Goal: Download file/media

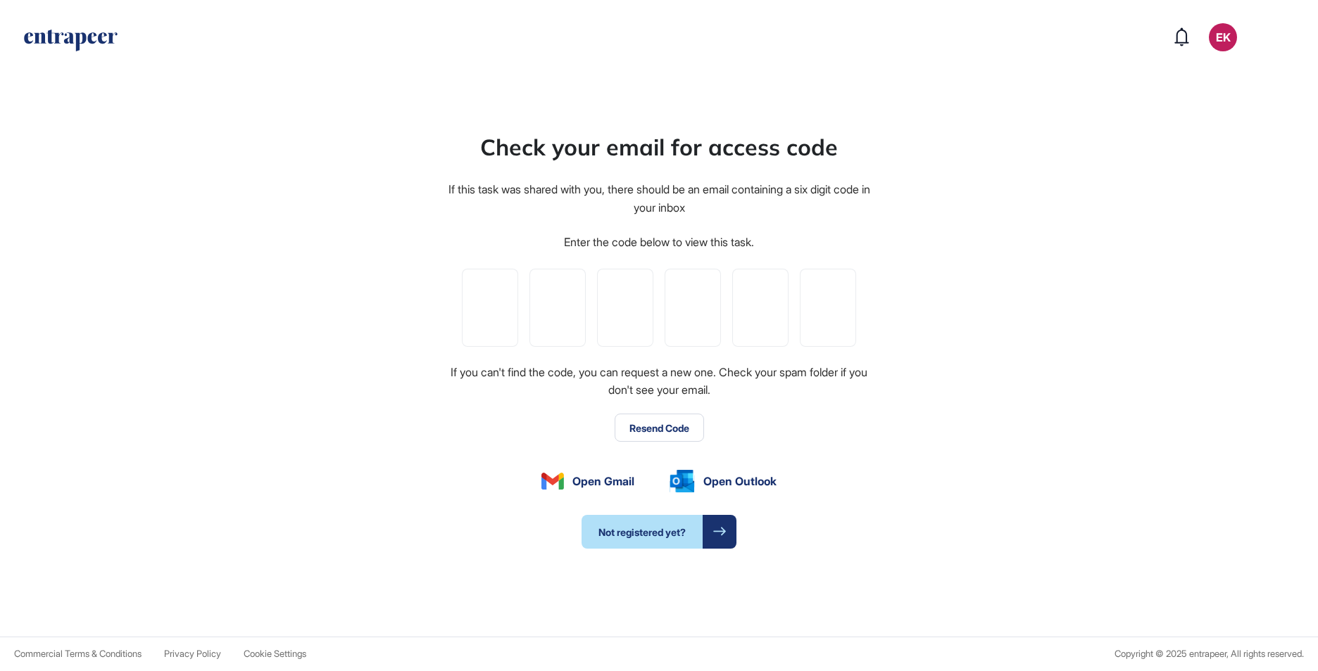
scroll to position [671, 1318]
paste input "*"
type input "*"
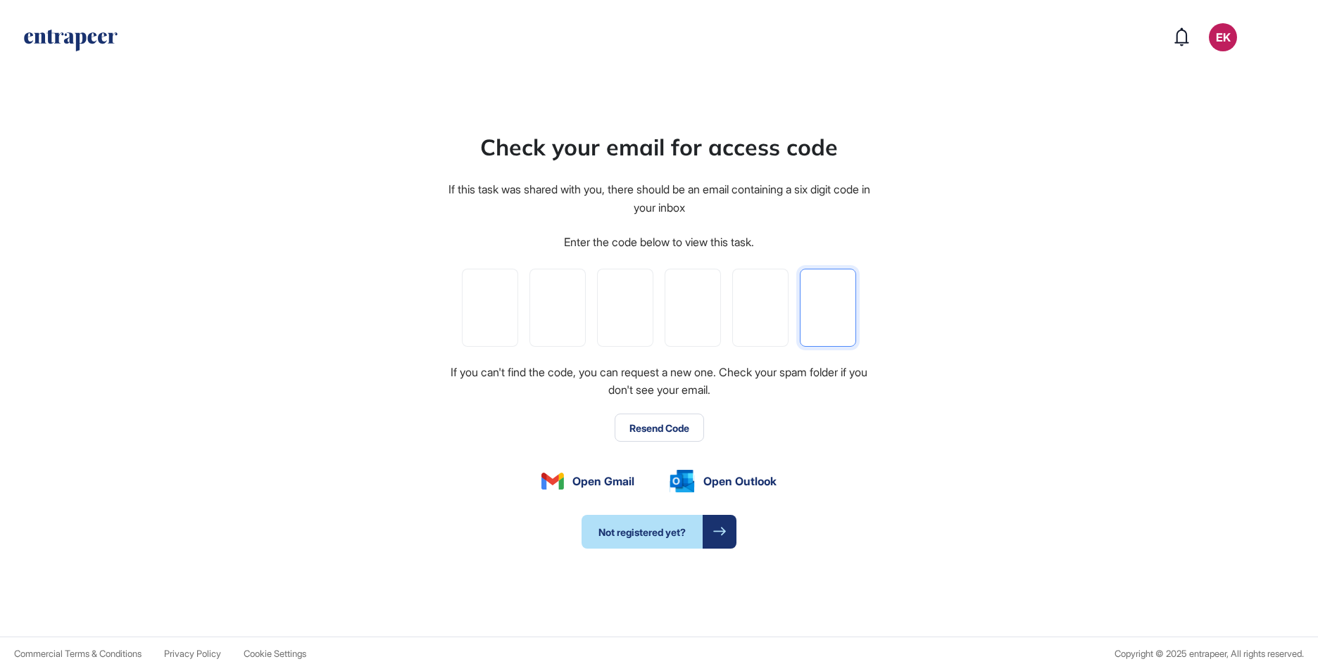
type input "*"
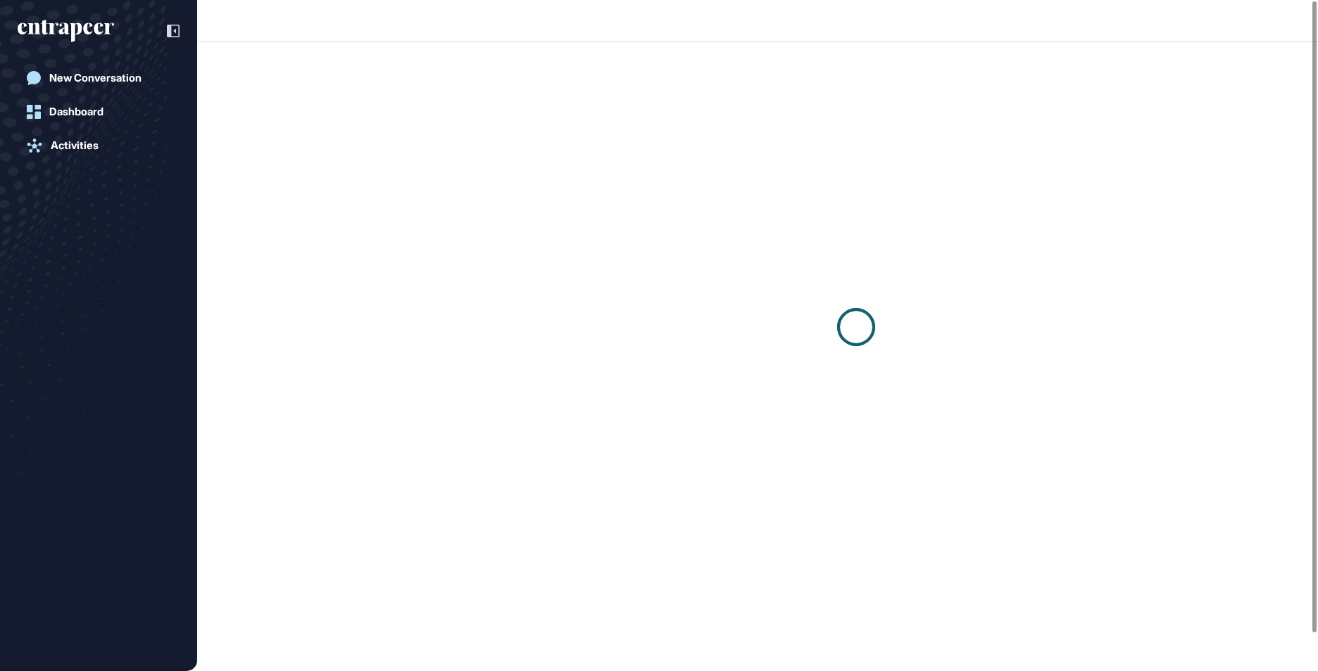
scroll to position [1, 1]
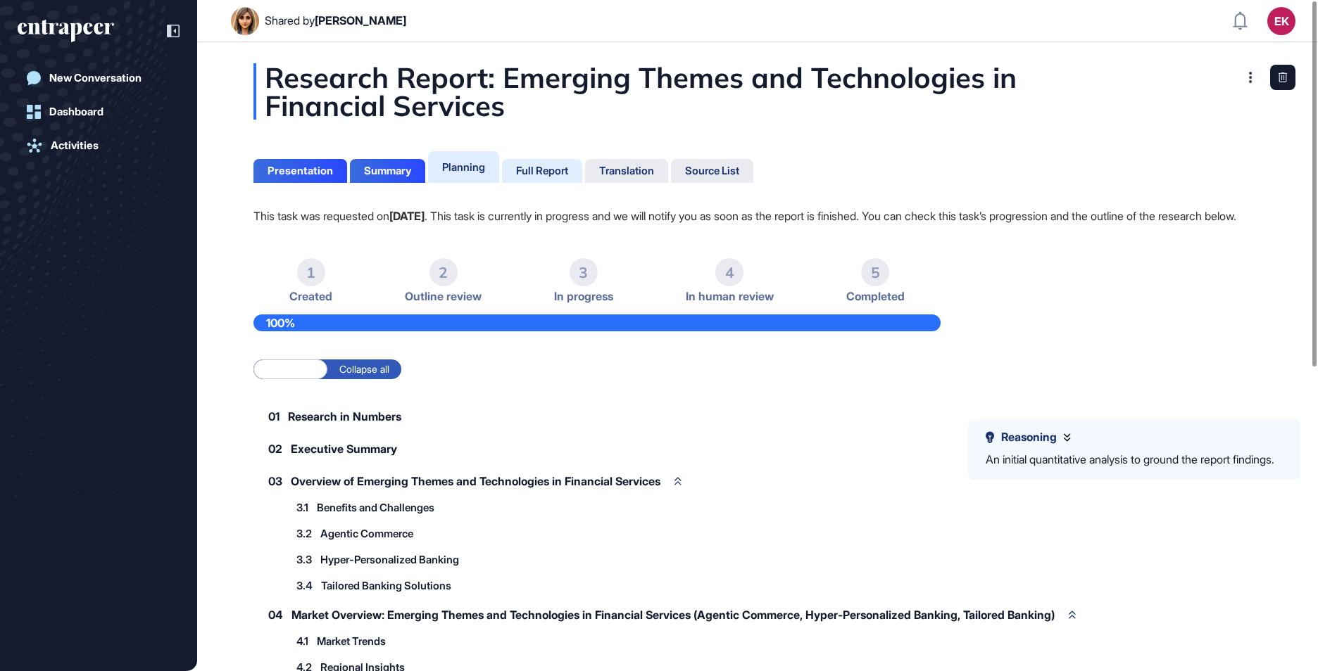
click at [582, 167] on div "Full Report" at bounding box center [542, 171] width 80 height 24
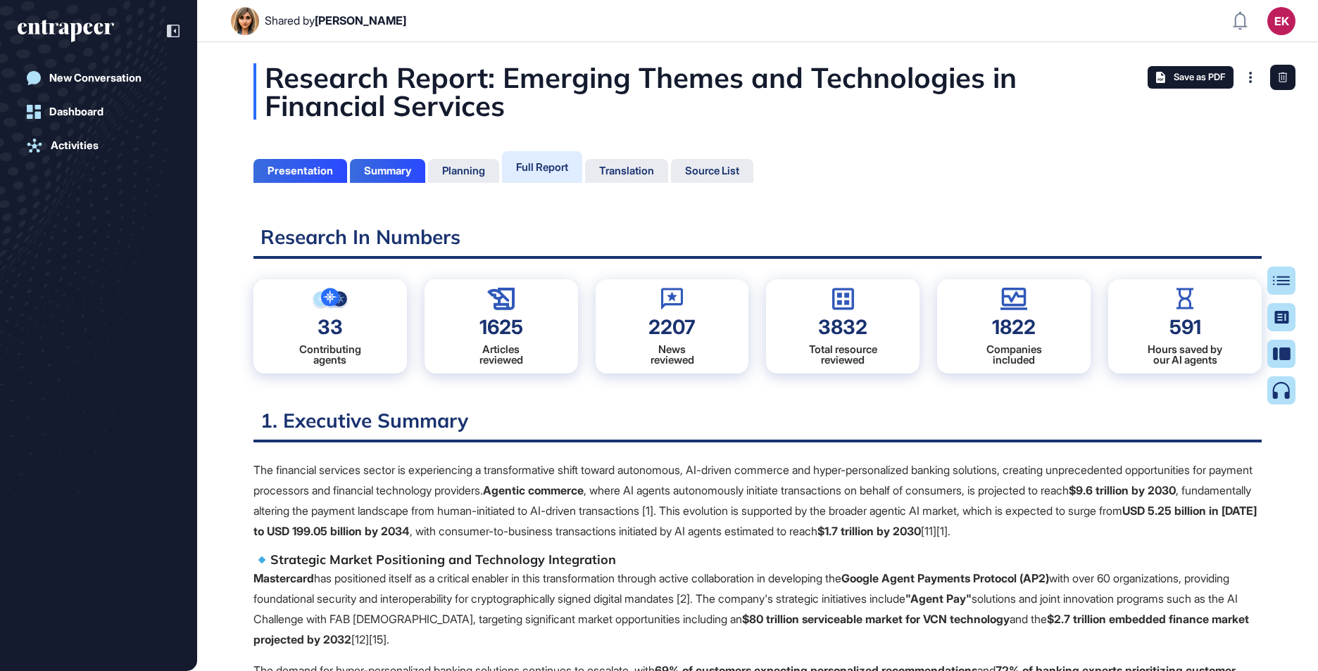
scroll to position [601, 4]
click at [922, 552] on h5 "Strategic Market Positioning and Technology Integration" at bounding box center [757, 560] width 1008 height 17
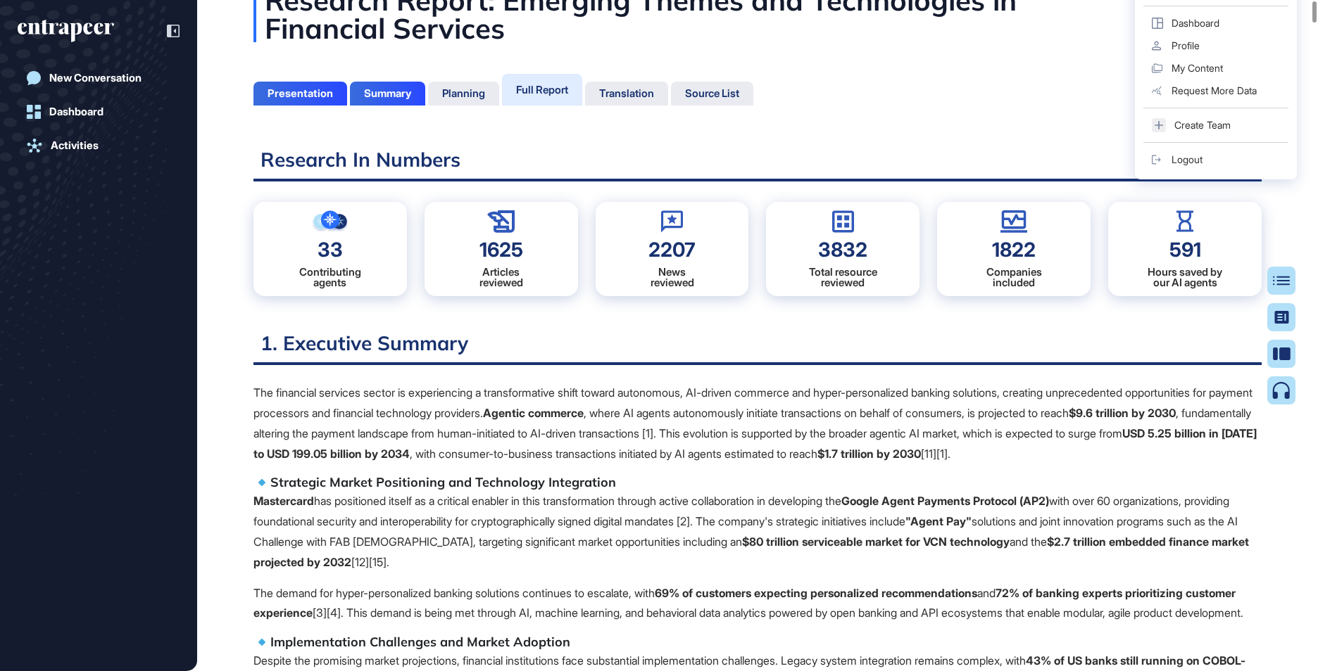
scroll to position [0, 0]
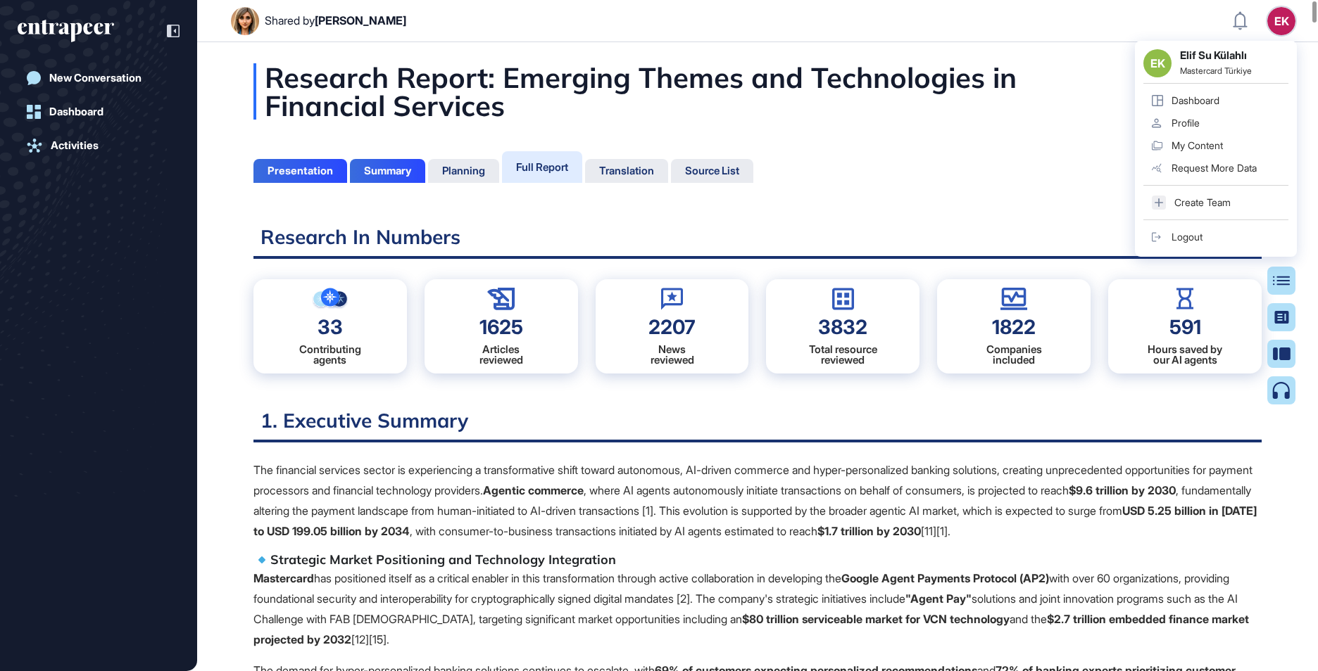
click at [1042, 21] on header "Shared by Ezgi Demir EK EK Elif Su Külahlı Mastercard Türkiye Dashboard Profile…" at bounding box center [659, 21] width 1318 height 42
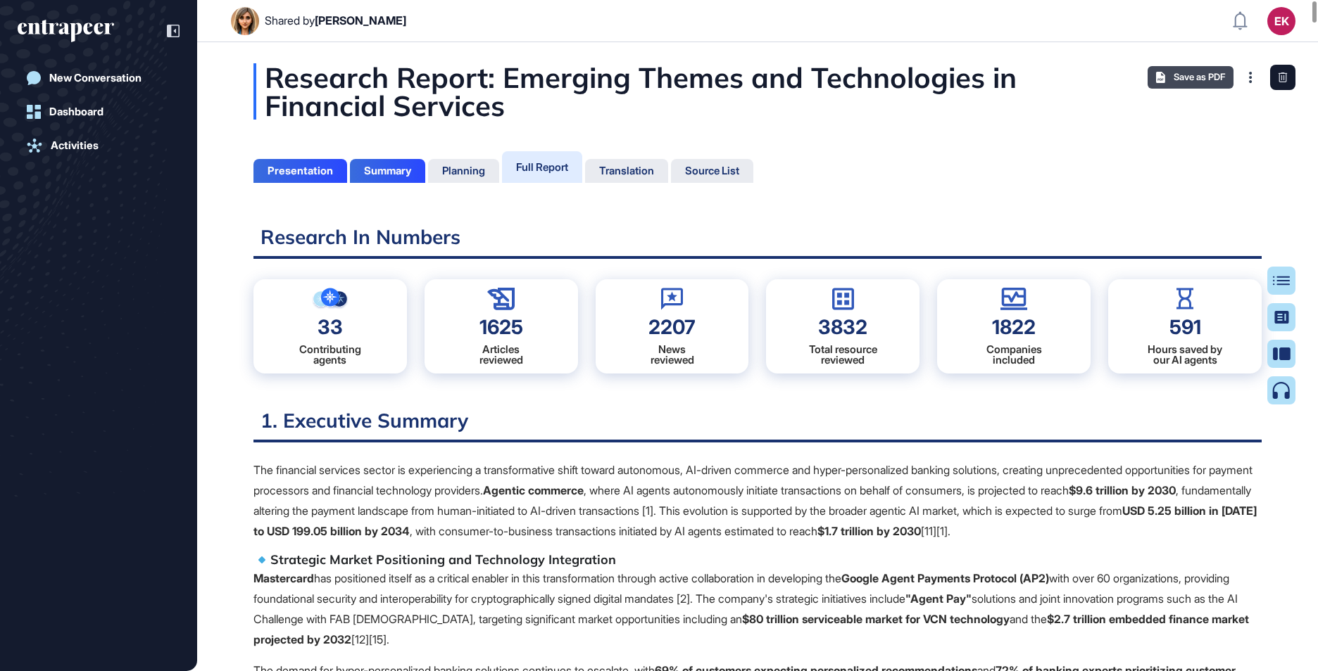
click at [1042, 14] on header "Shared by Ezgi Demir EK Dashboard Profile My Content Request More Data" at bounding box center [659, 21] width 1318 height 42
click at [559, 163] on div "Full Report" at bounding box center [542, 166] width 52 height 13
click at [562, 161] on div "Full Report" at bounding box center [542, 166] width 52 height 13
click at [557, 165] on div "Full Report" at bounding box center [542, 166] width 52 height 13
click at [474, 170] on div "Planning" at bounding box center [463, 171] width 43 height 13
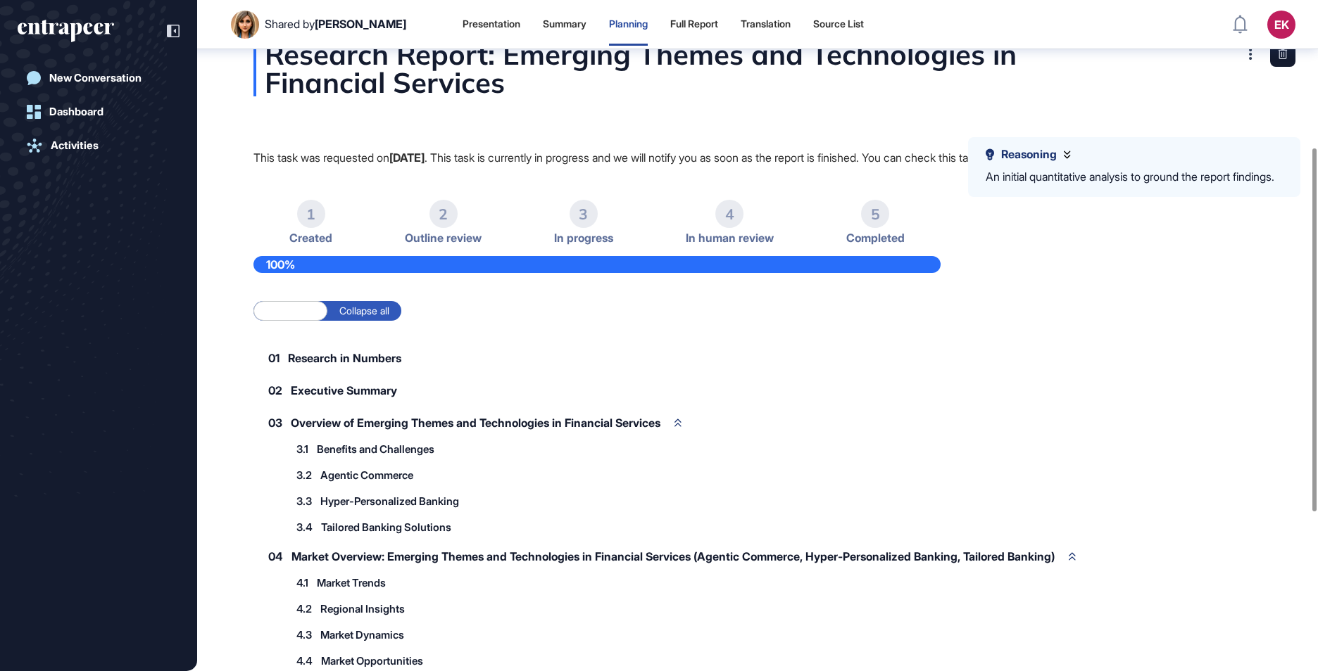
scroll to position [262, 0]
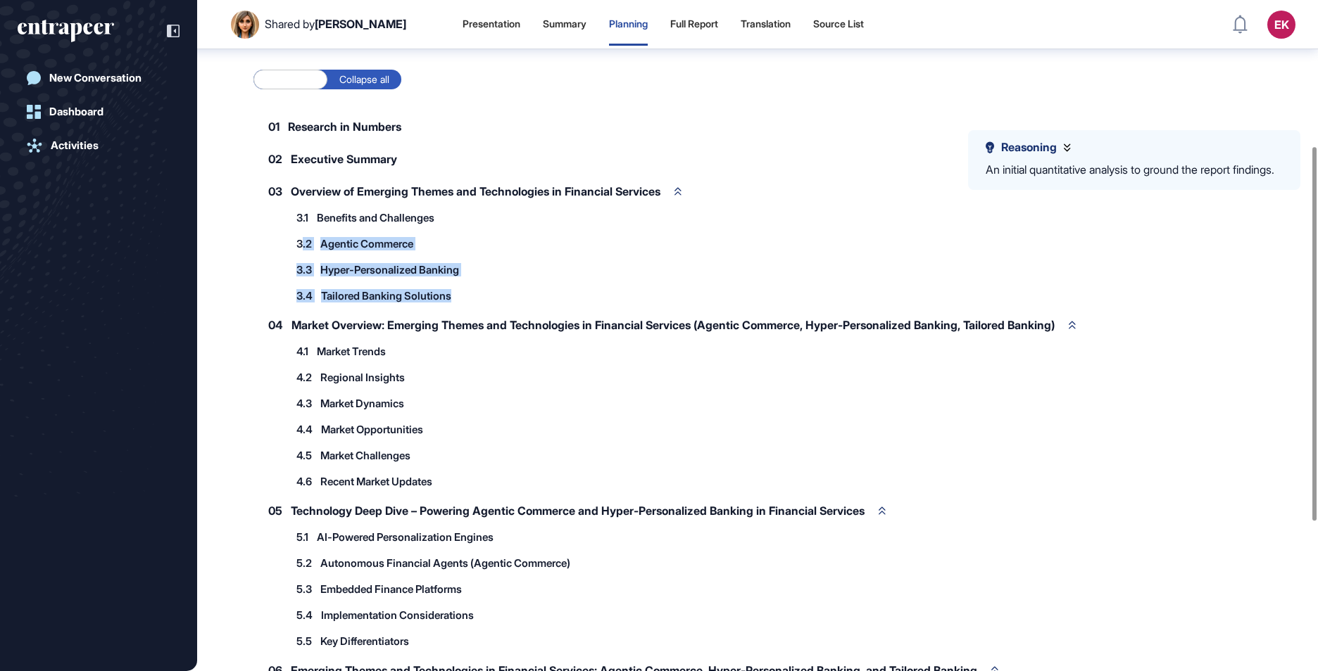
drag, startPoint x: 303, startPoint y: 260, endPoint x: 502, endPoint y: 309, distance: 204.5
click at [502, 308] on div "3.1 Benefits and Challenges 3.2 Agentic Commerce 3.2.1 AI-Driven Transaction Au…" at bounding box center [615, 256] width 652 height 101
click at [391, 301] on span "Tailored Banking Solutions" at bounding box center [386, 296] width 130 height 11
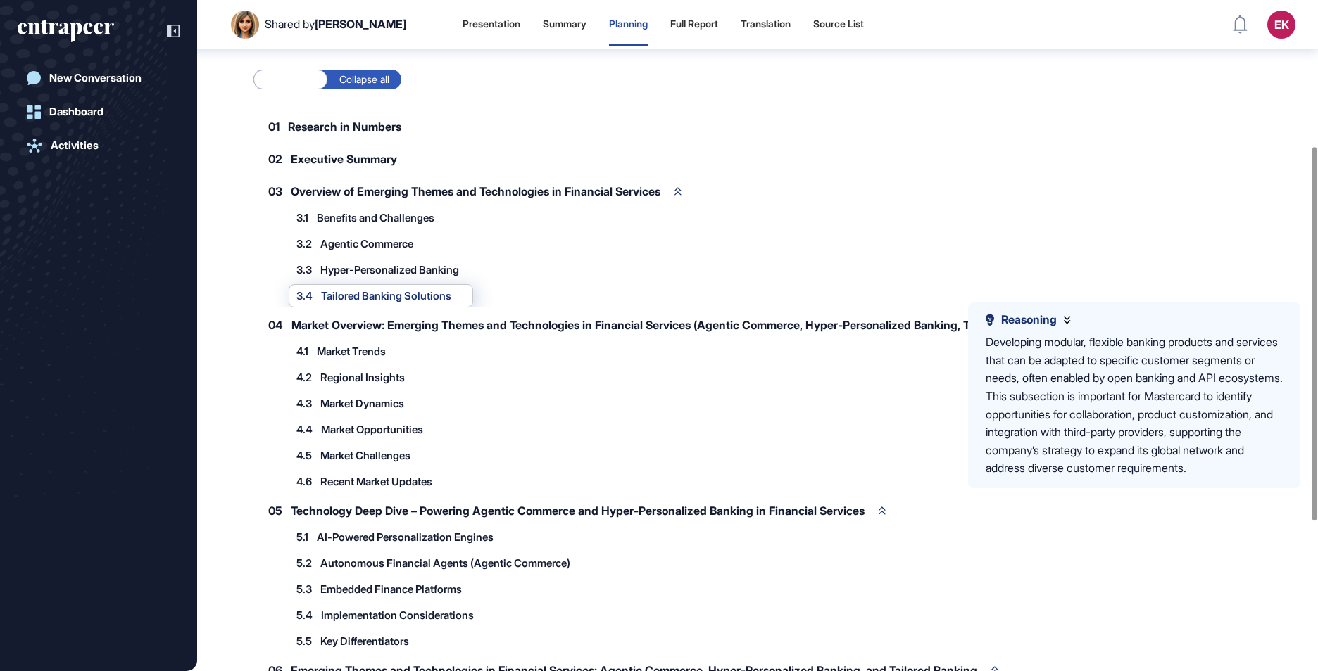
click at [437, 275] on span "Hyper-Personalized Banking" at bounding box center [389, 270] width 139 height 11
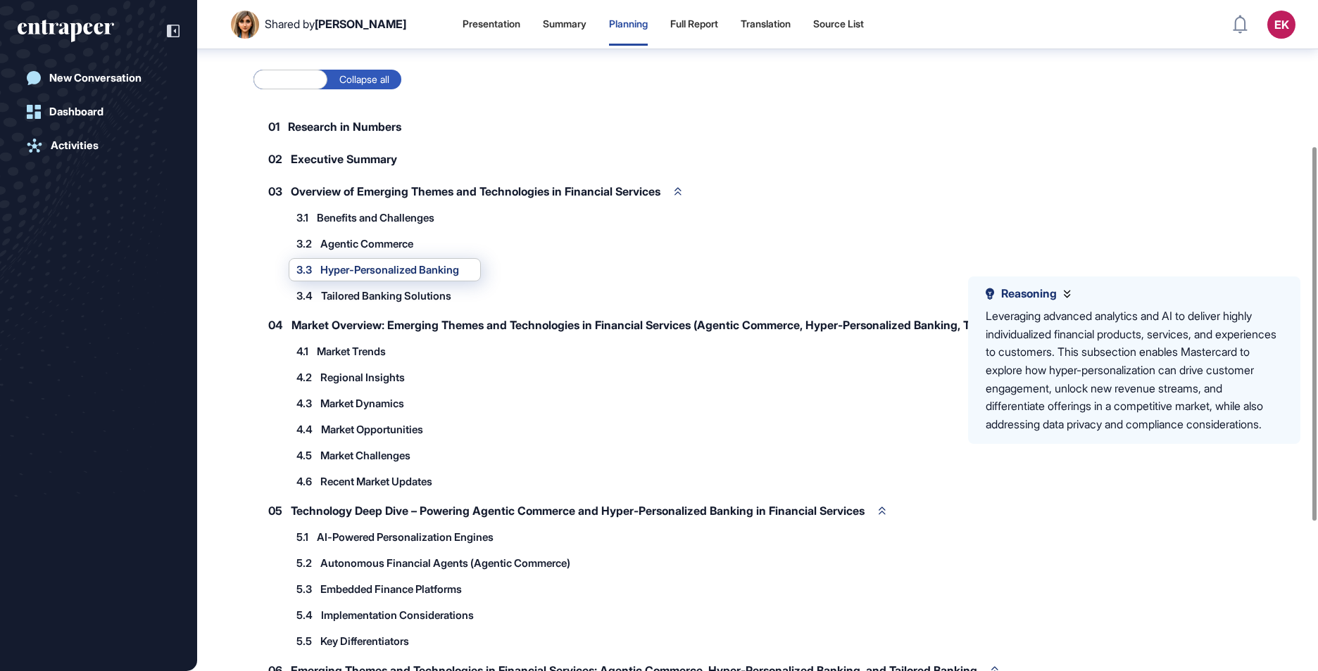
click at [380, 249] on span "Agentic Commerce" at bounding box center [366, 244] width 93 height 11
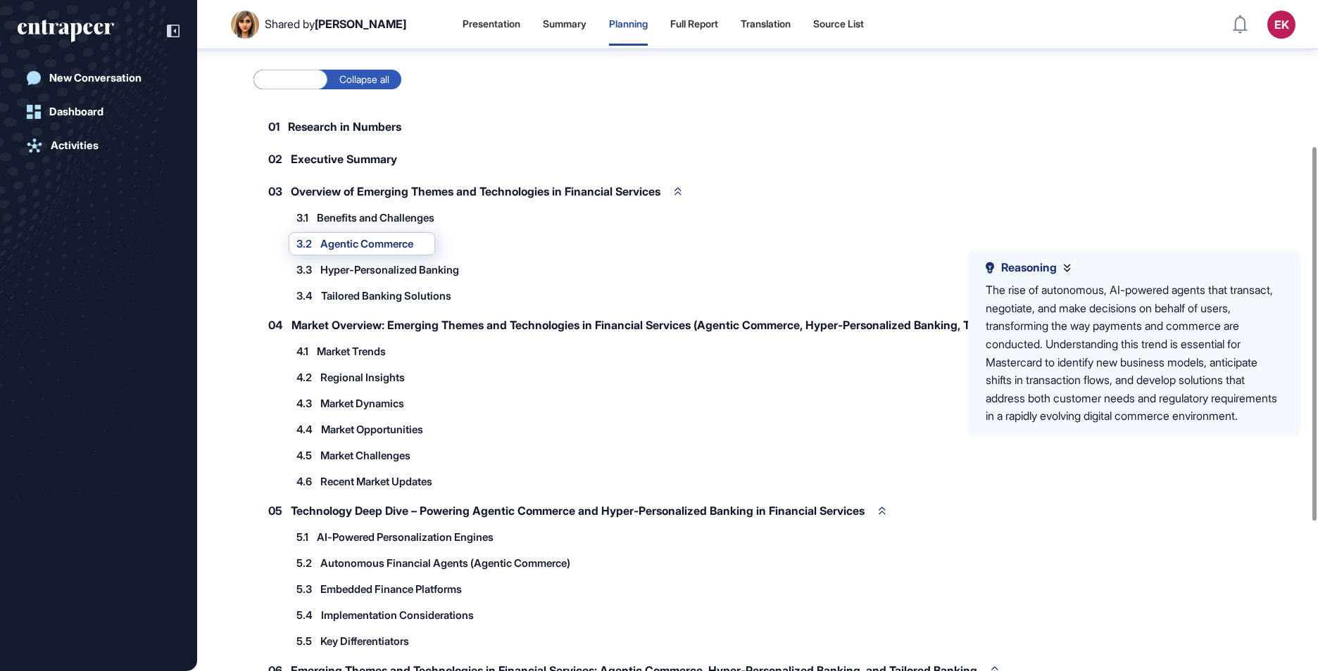
click at [363, 275] on span "Hyper-Personalized Banking" at bounding box center [389, 270] width 139 height 11
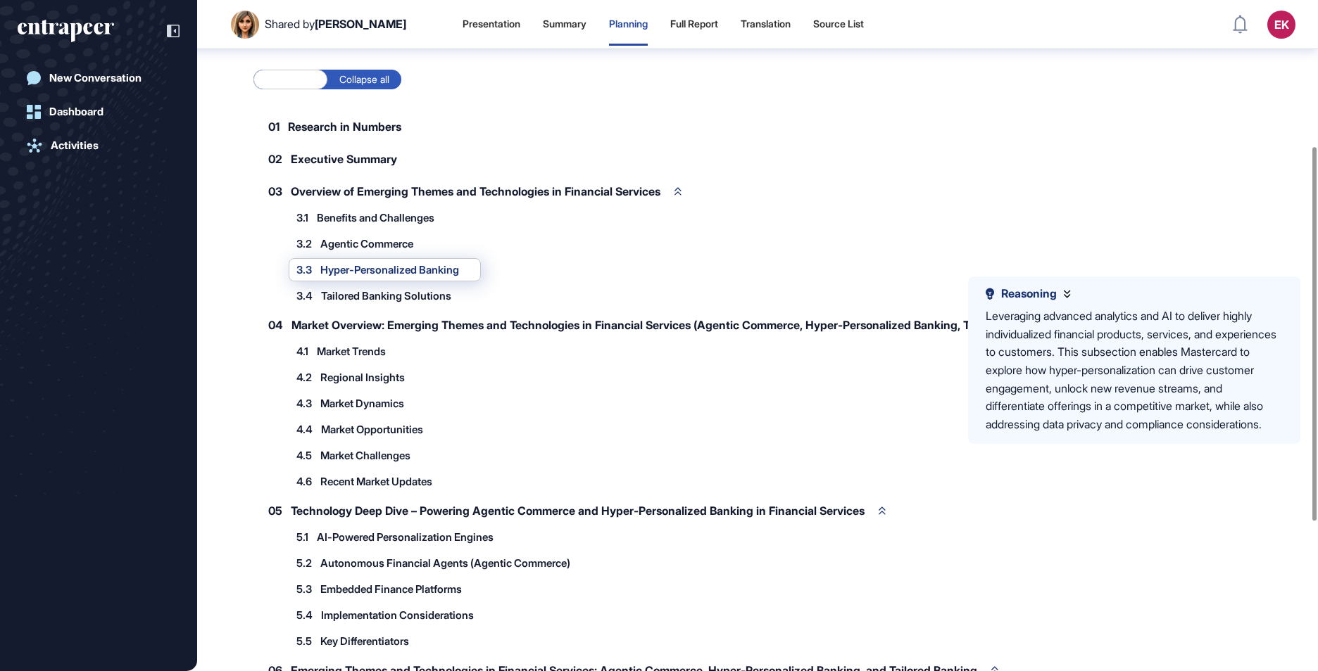
click at [401, 301] on span "Tailored Banking Solutions" at bounding box center [386, 296] width 130 height 11
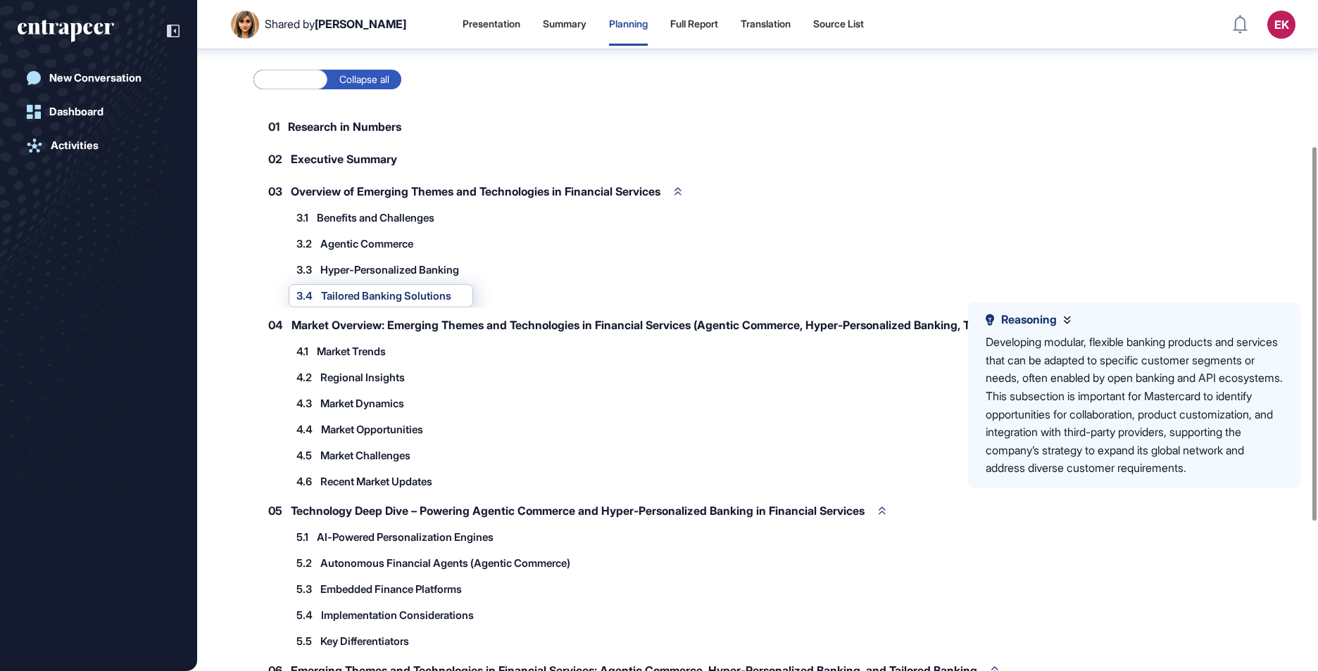
click at [365, 275] on span "Hyper-Personalized Banking" at bounding box center [389, 270] width 139 height 11
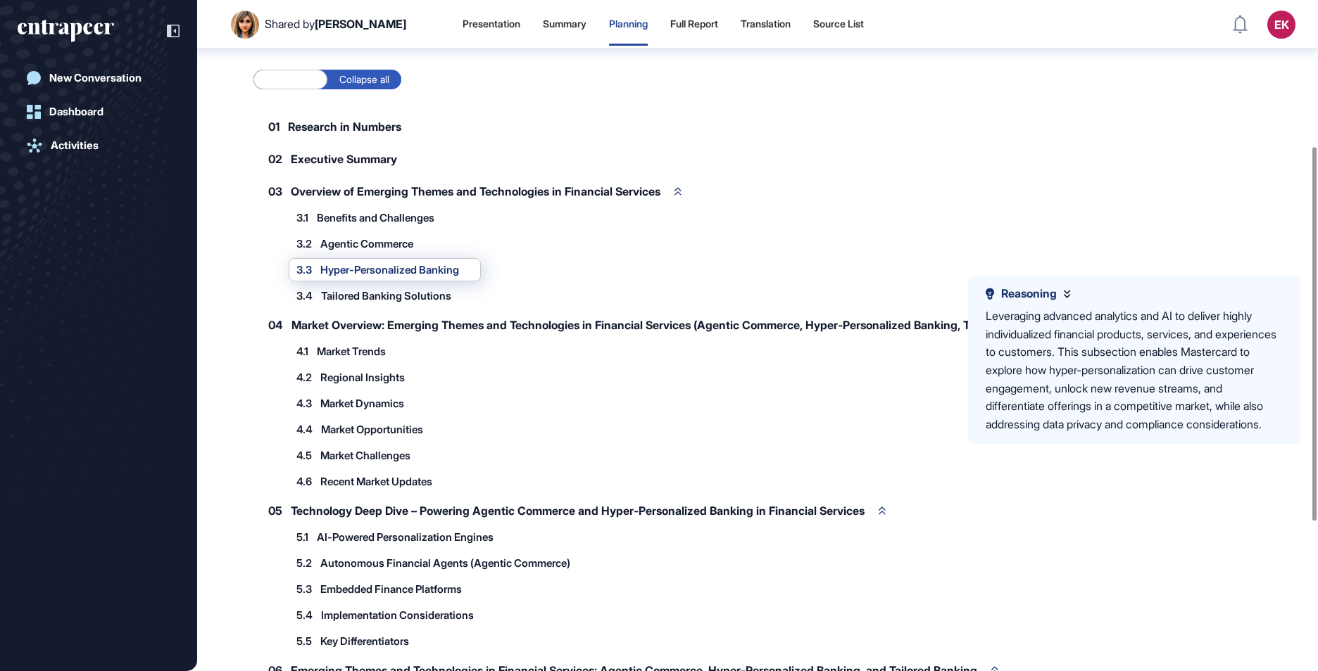
click at [389, 301] on span "Tailored Banking Solutions" at bounding box center [386, 296] width 130 height 11
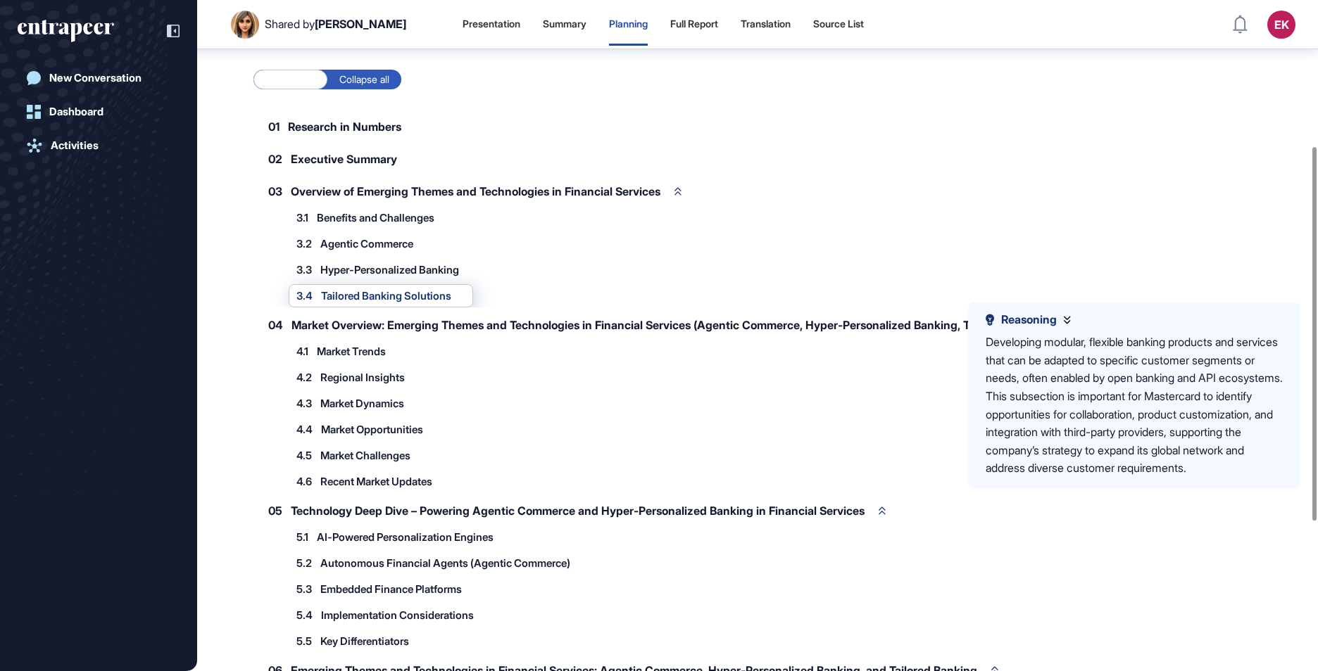
click at [366, 275] on span "Hyper-Personalized Banking" at bounding box center [389, 270] width 139 height 11
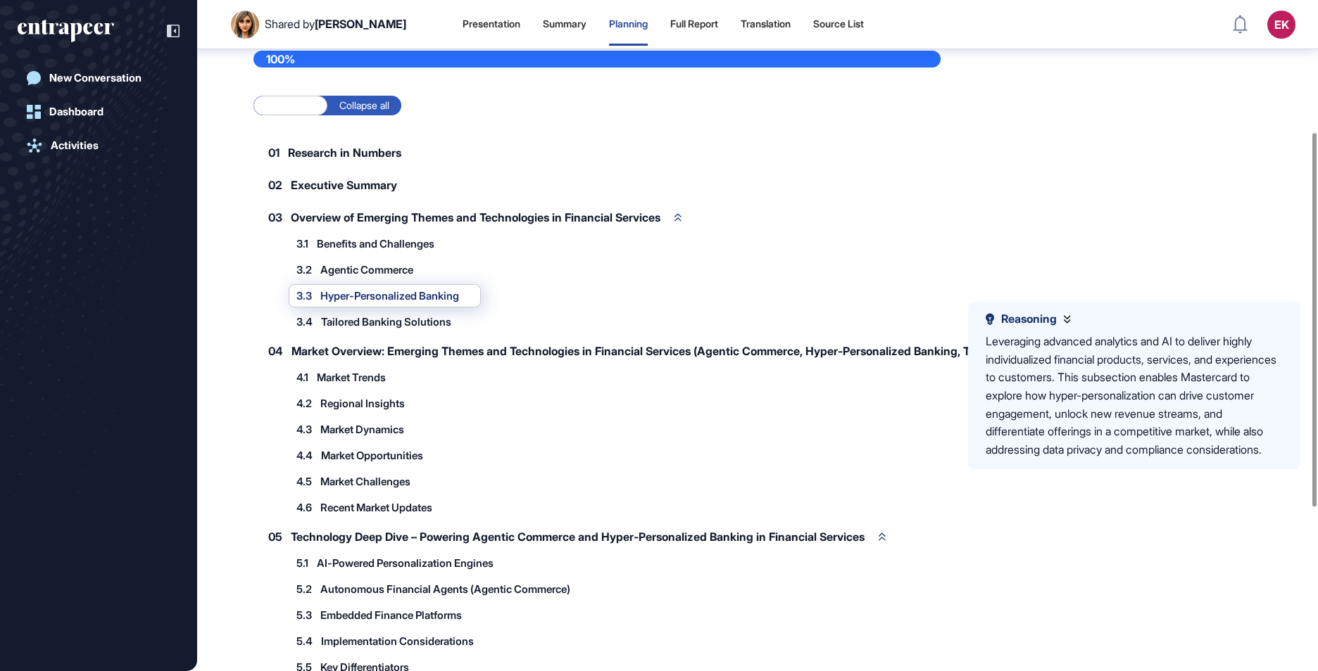
scroll to position [235, 0]
click at [365, 276] on span "Agentic Commerce" at bounding box center [366, 270] width 93 height 11
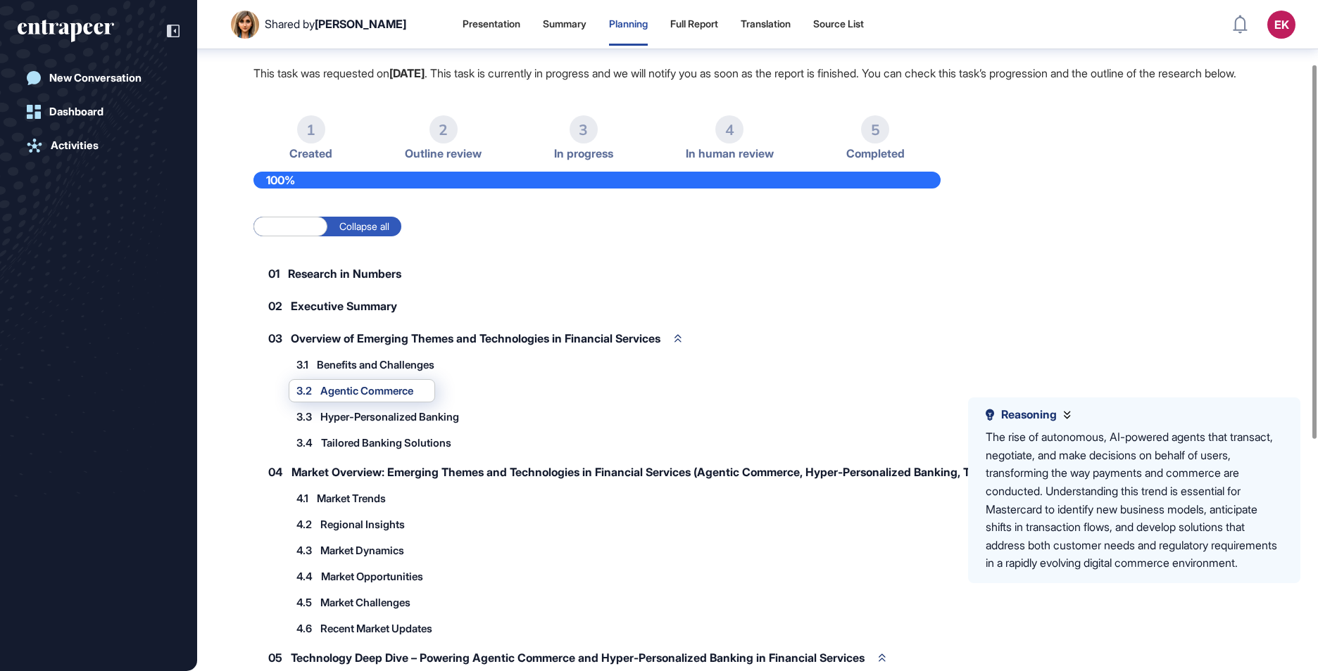
scroll to position [0, 0]
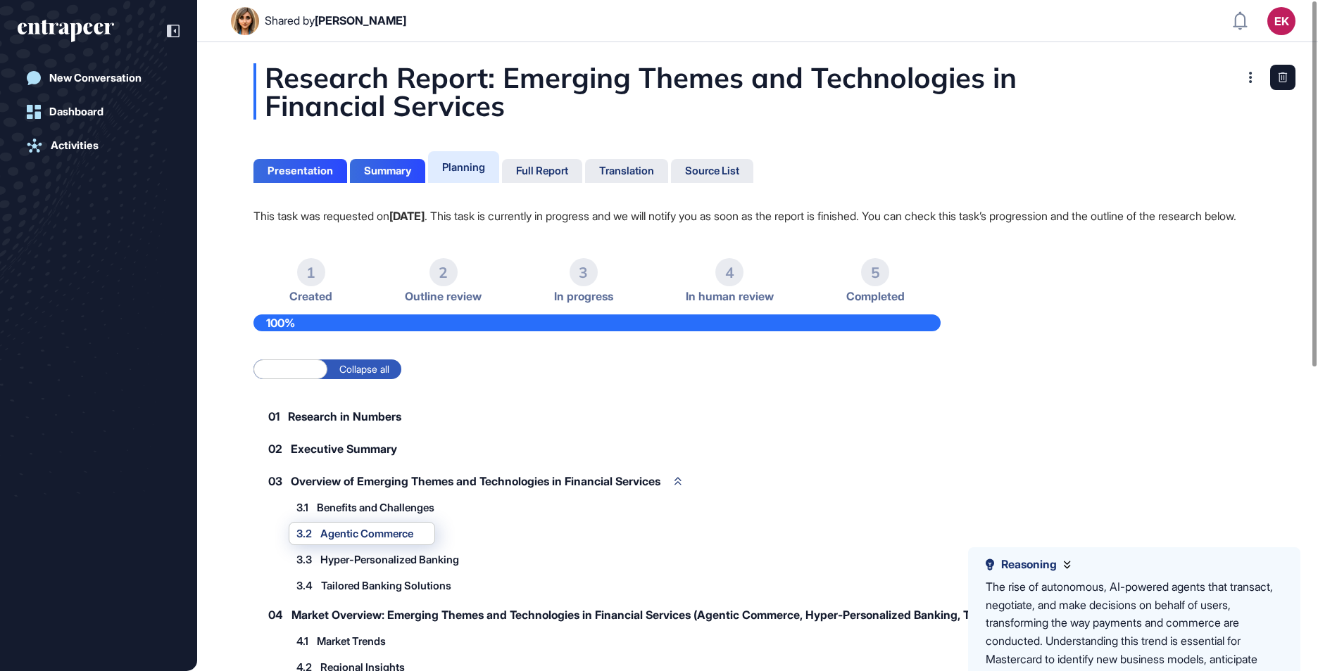
click at [469, 165] on div "Planning" at bounding box center [463, 166] width 43 height 13
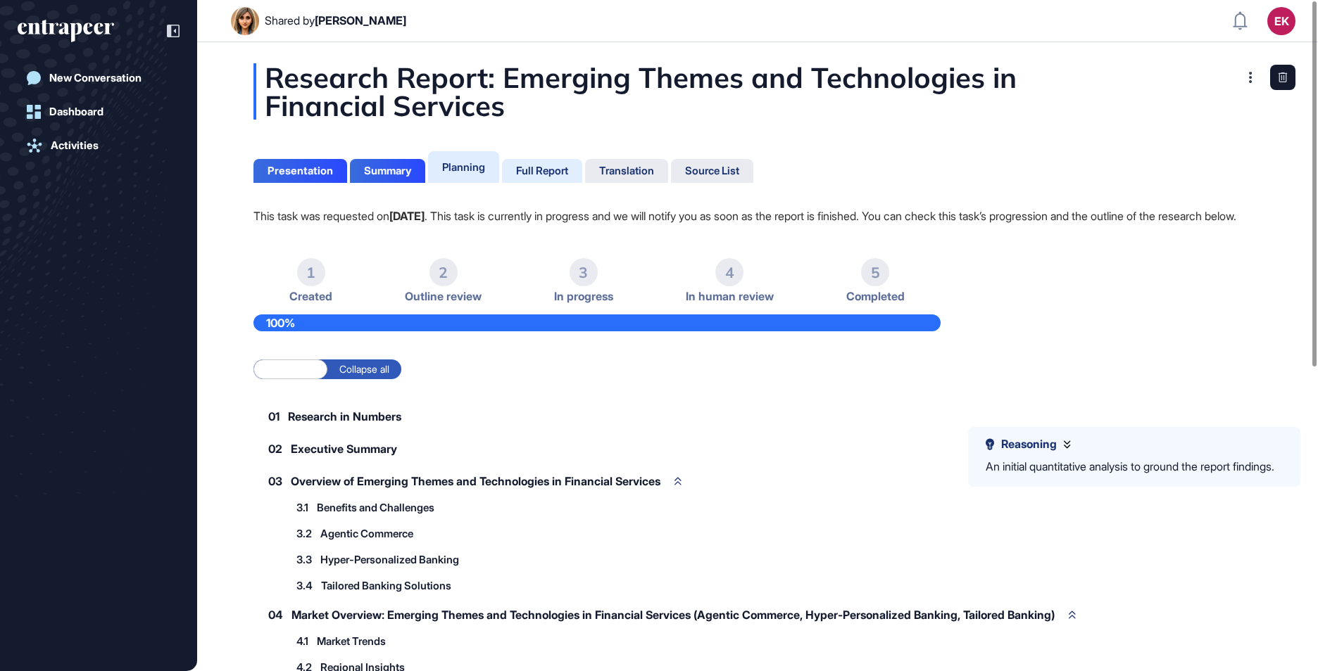
click at [541, 166] on div "Full Report" at bounding box center [542, 171] width 52 height 13
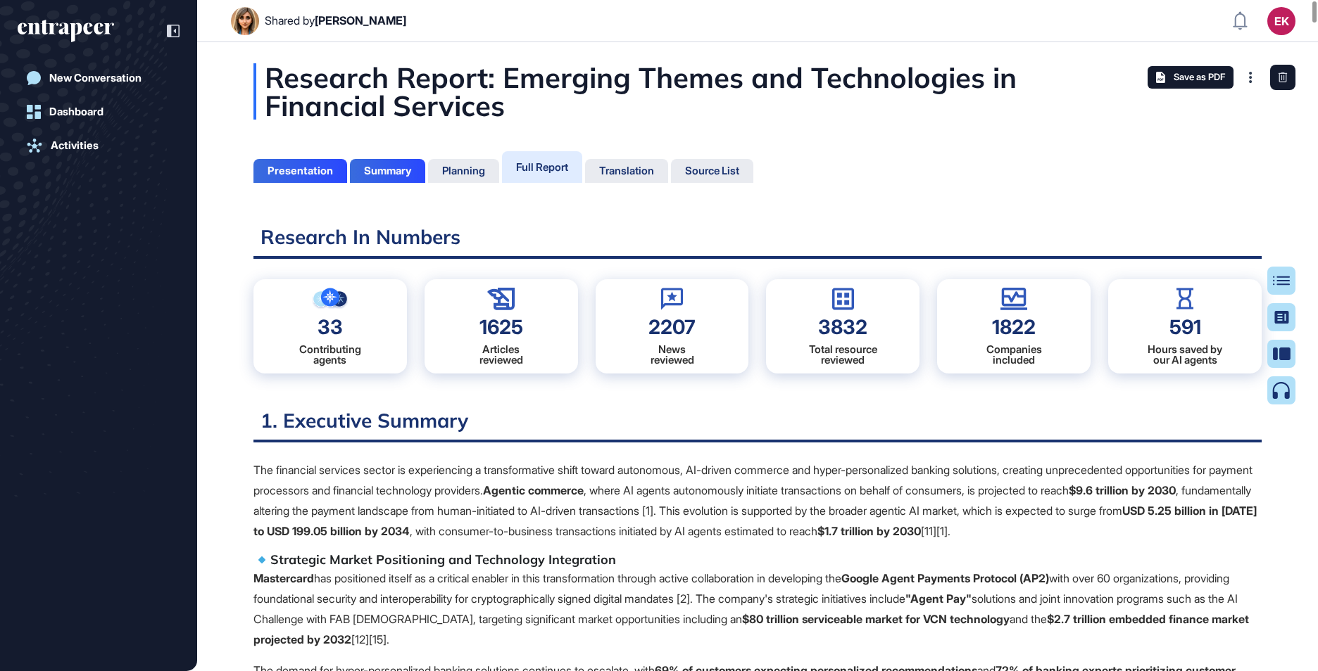
scroll to position [601, 4]
click at [505, 160] on div "Full Report" at bounding box center [542, 167] width 80 height 32
click at [459, 165] on div "Planning" at bounding box center [463, 171] width 43 height 13
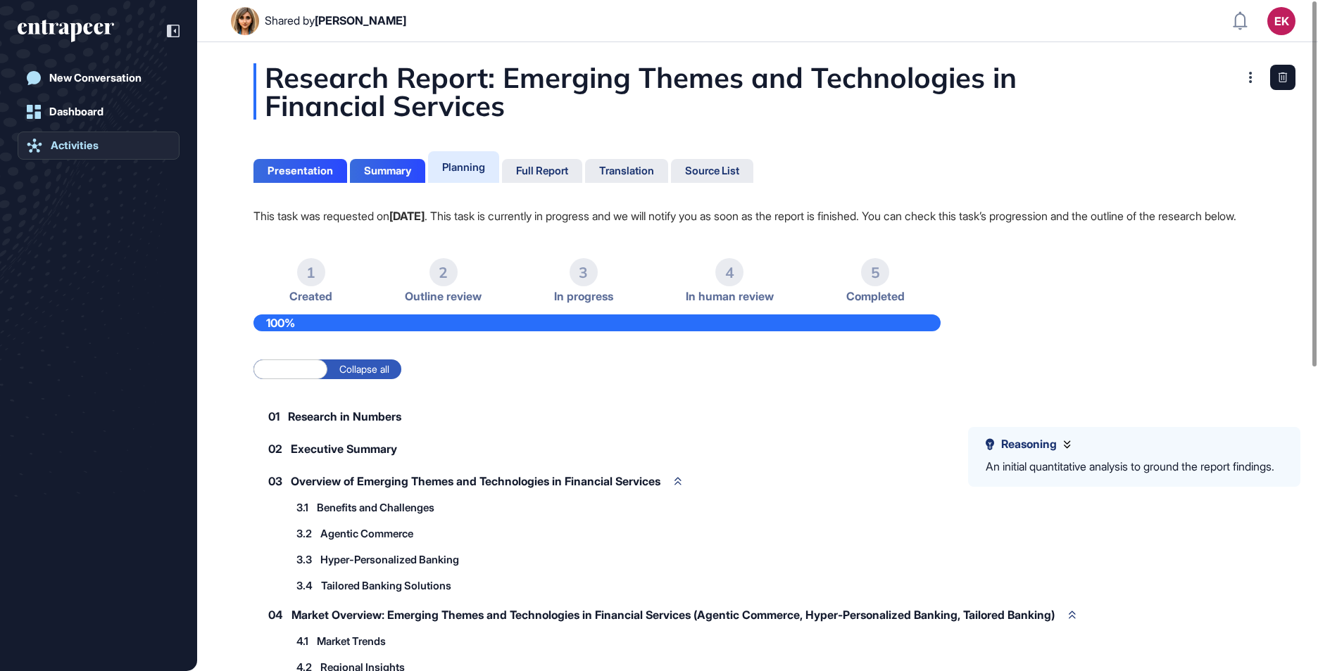
click at [49, 146] on link "Activities" at bounding box center [99, 146] width 162 height 28
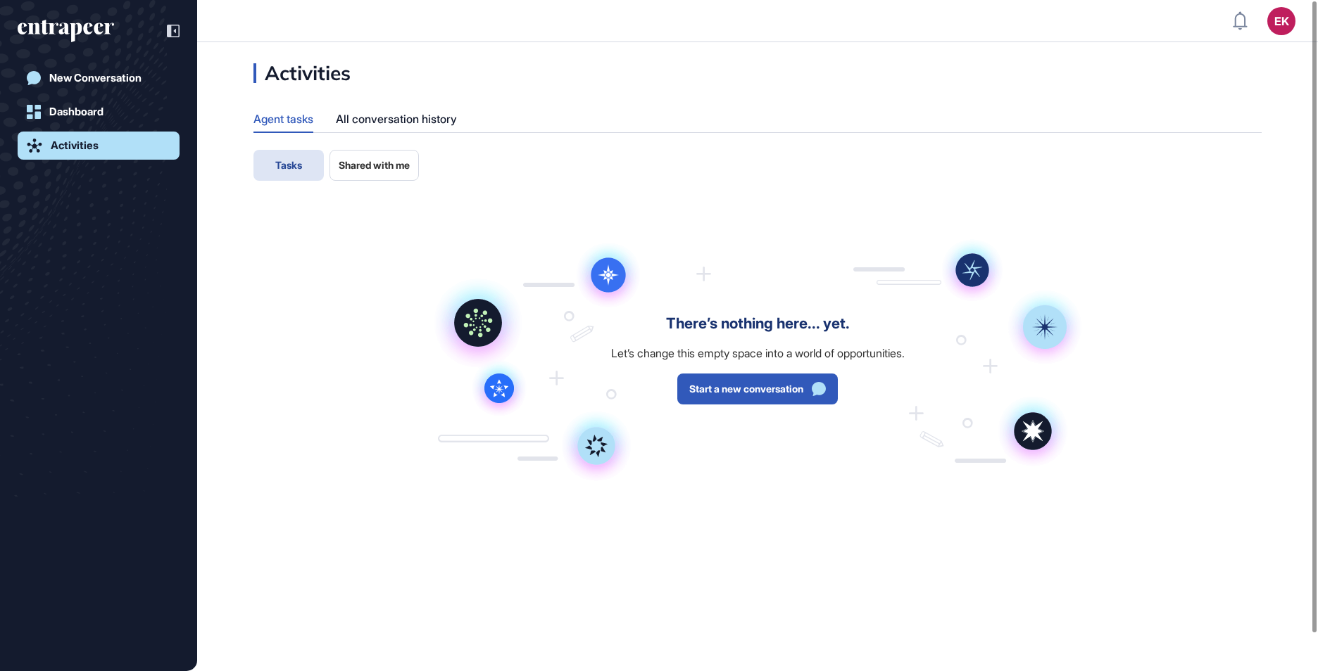
click at [360, 160] on span "Shared with me" at bounding box center [374, 165] width 71 height 11
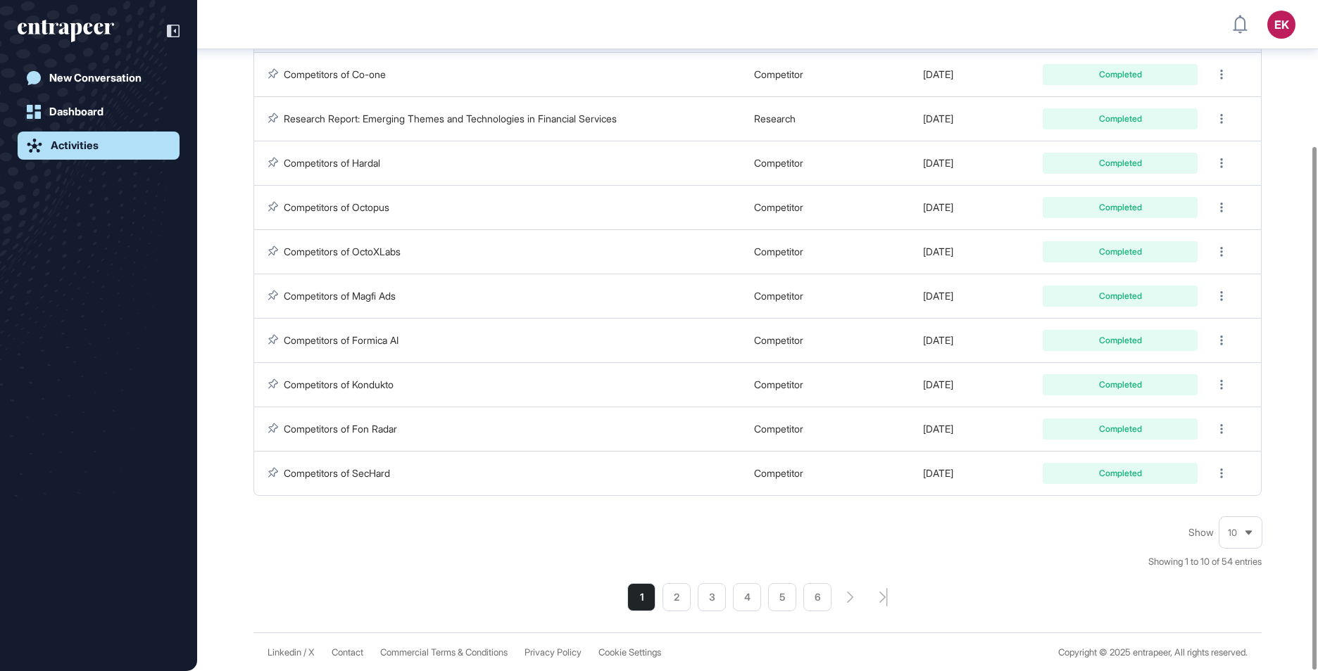
scroll to position [187, 0]
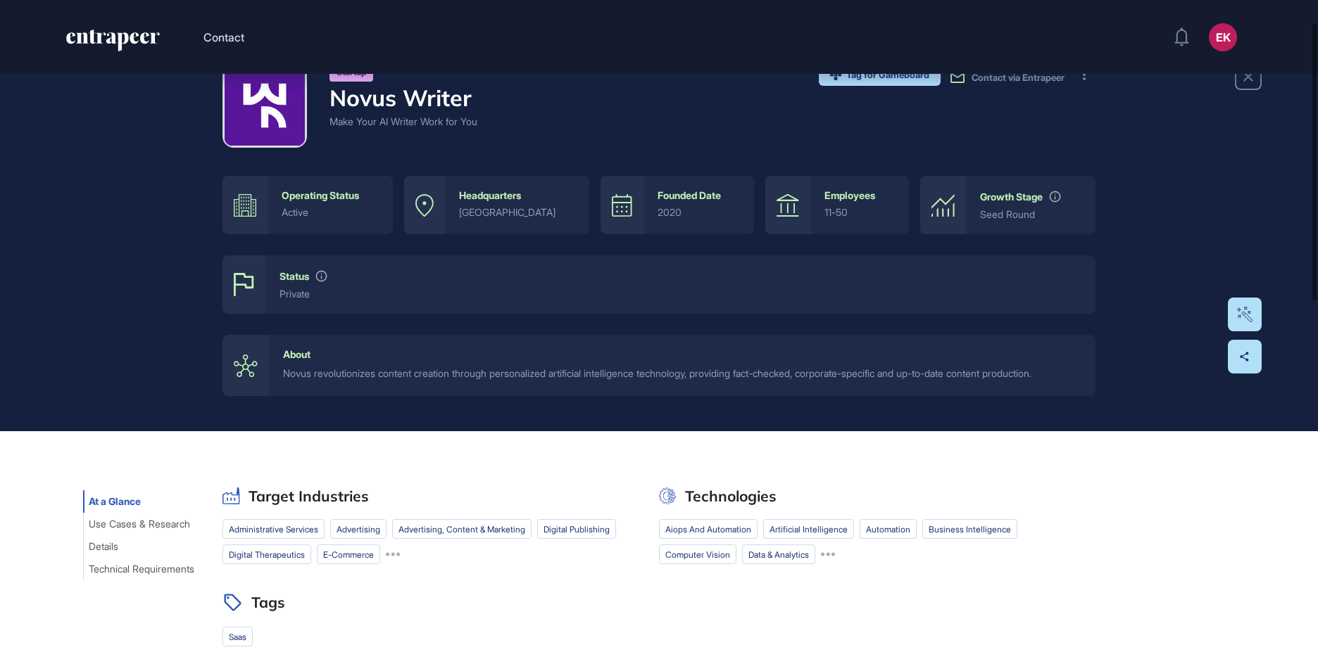
scroll to position [70, 0]
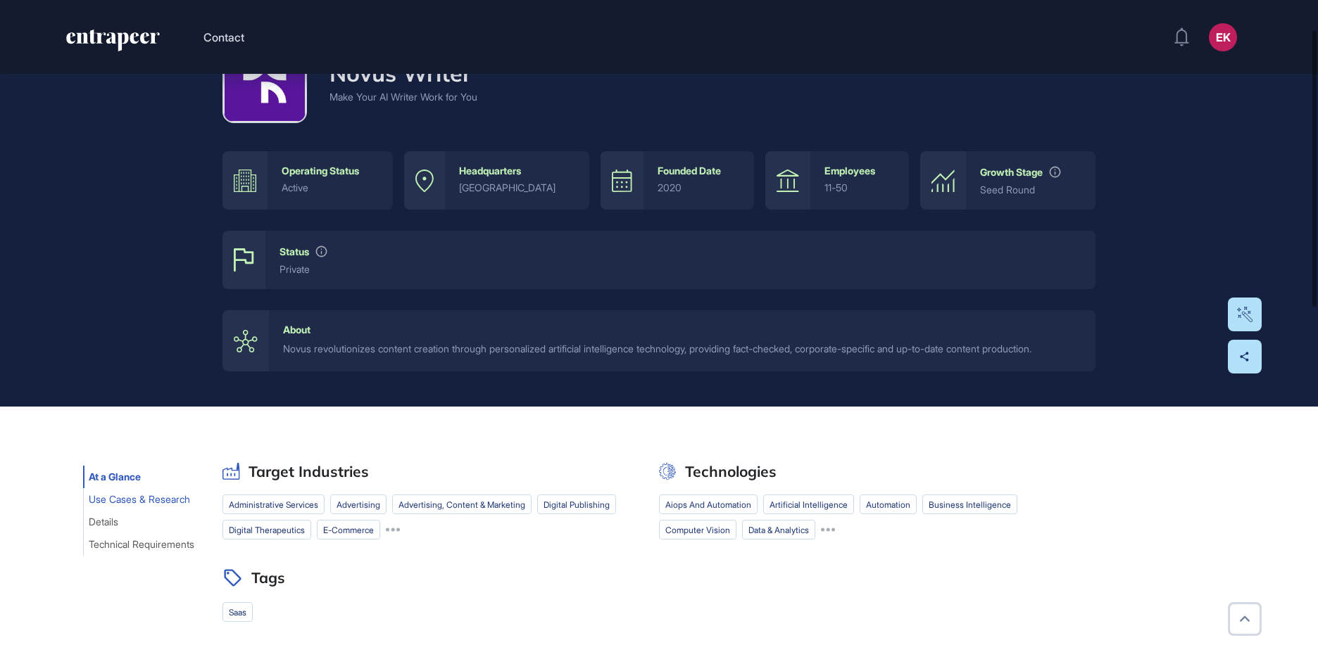
click at [159, 505] on span "Use Cases & Research" at bounding box center [139, 499] width 101 height 11
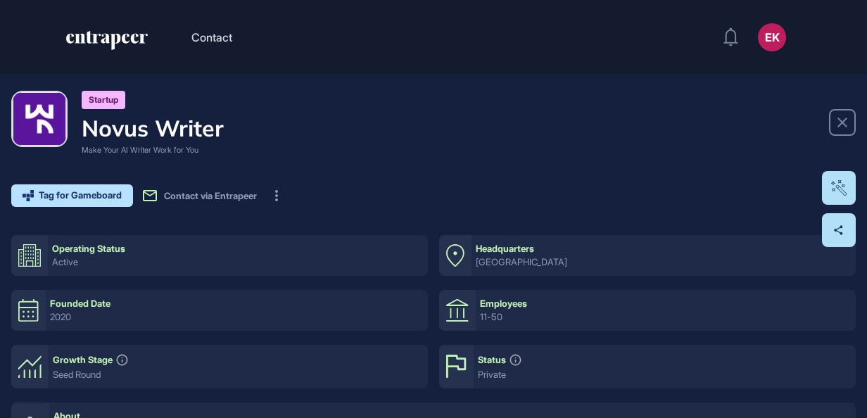
scroll to position [418, 867]
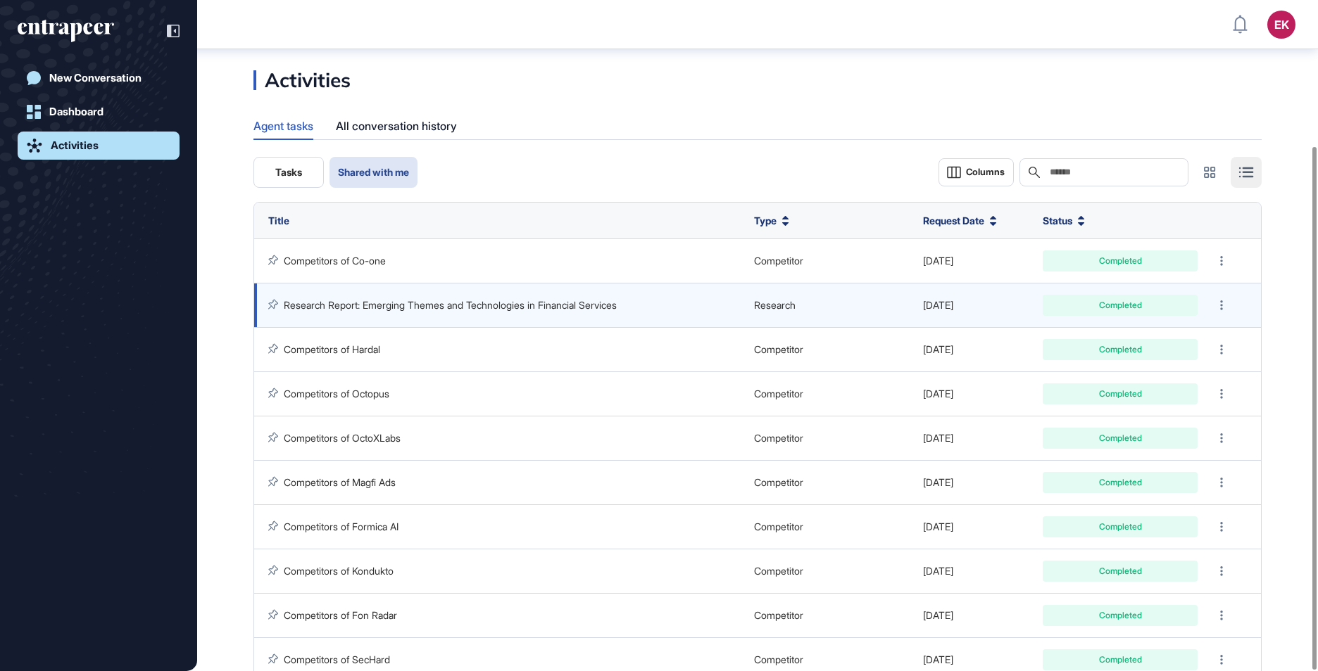
drag, startPoint x: 0, startPoint y: 0, endPoint x: 412, endPoint y: 123, distance: 429.8
click at [412, 299] on link "Research Report: Emerging Themes and Technologies in Financial Services" at bounding box center [450, 305] width 333 height 12
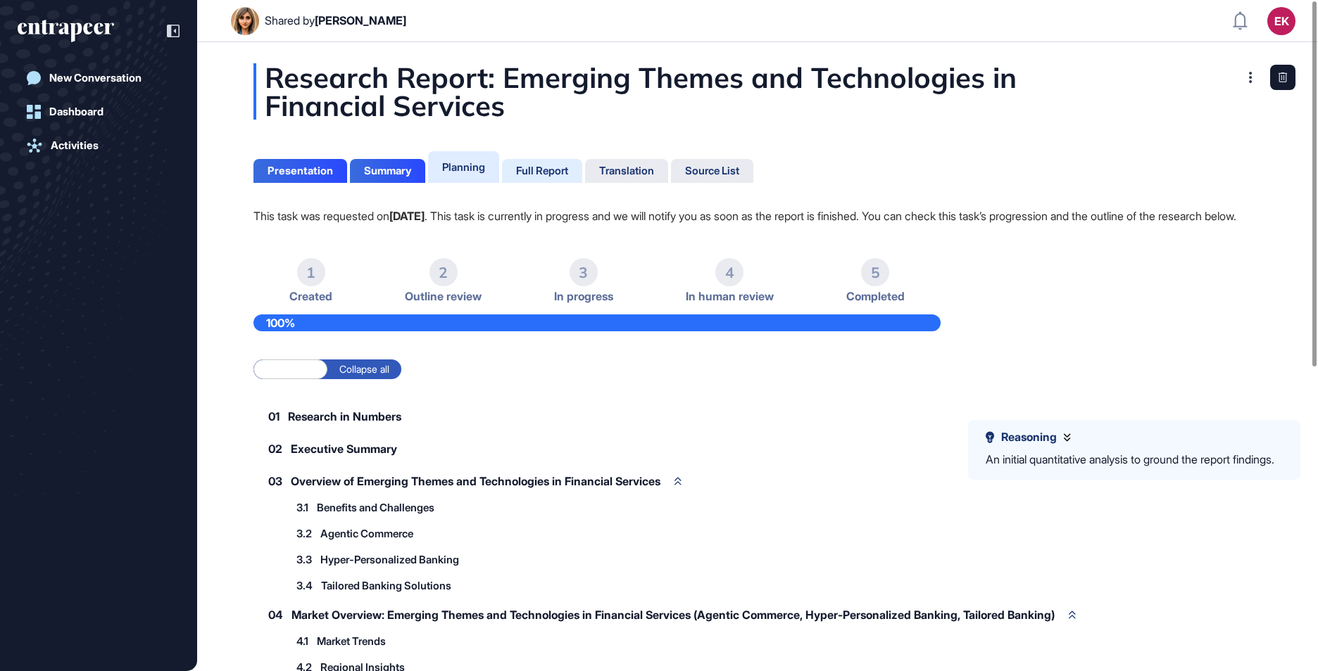
click at [560, 172] on div "Full Report" at bounding box center [542, 171] width 52 height 13
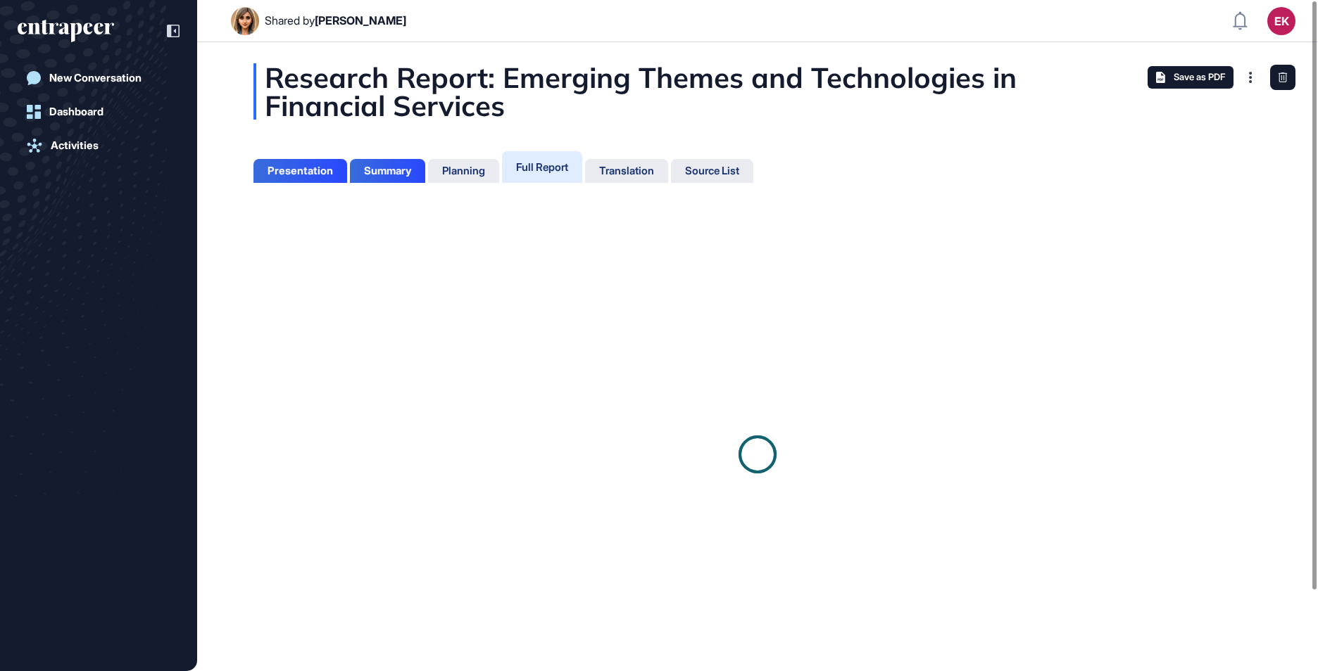
scroll to position [6, 1]
click at [1191, 84] on div "Save as PDF" at bounding box center [1190, 77] width 86 height 23
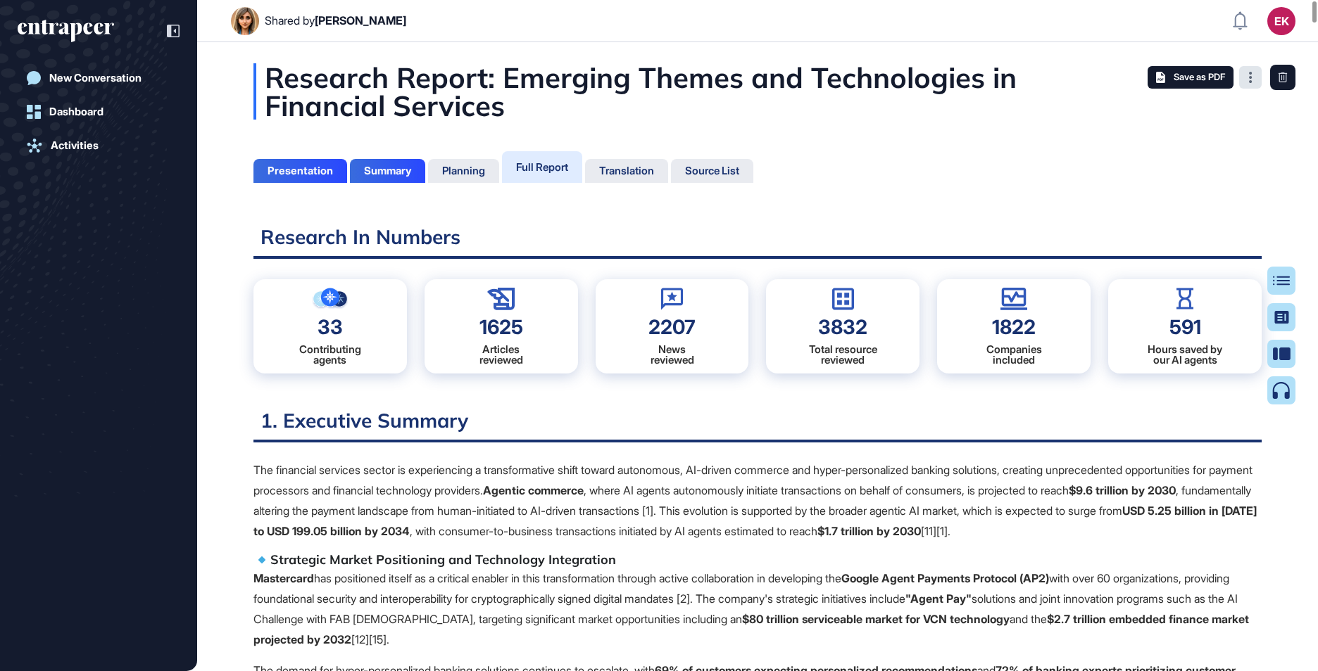
click at [1252, 84] on div at bounding box center [1250, 77] width 23 height 23
click at [1249, 73] on icon at bounding box center [1250, 77] width 3 height 11
click at [1249, 74] on icon at bounding box center [1250, 77] width 3 height 11
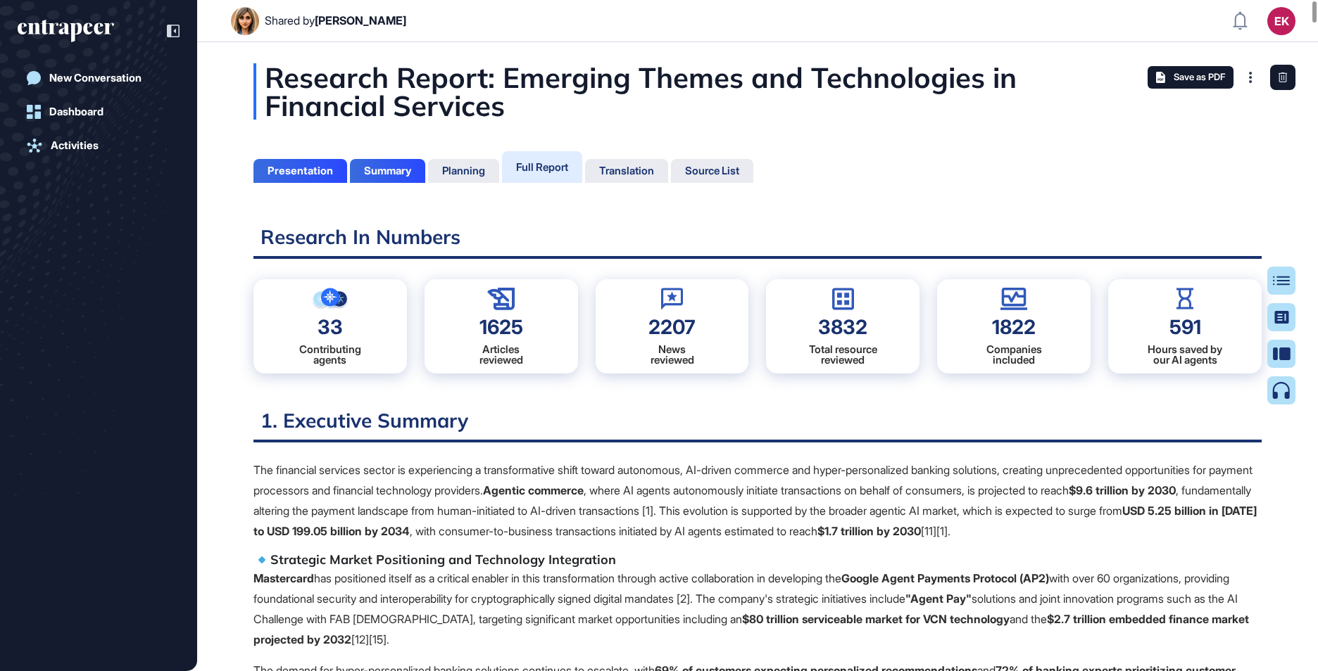
click at [532, 165] on div "Full Report" at bounding box center [542, 166] width 52 height 13
click at [534, 165] on div "Full Report" at bounding box center [542, 166] width 52 height 13
drag, startPoint x: 534, startPoint y: 165, endPoint x: 717, endPoint y: 189, distance: 184.7
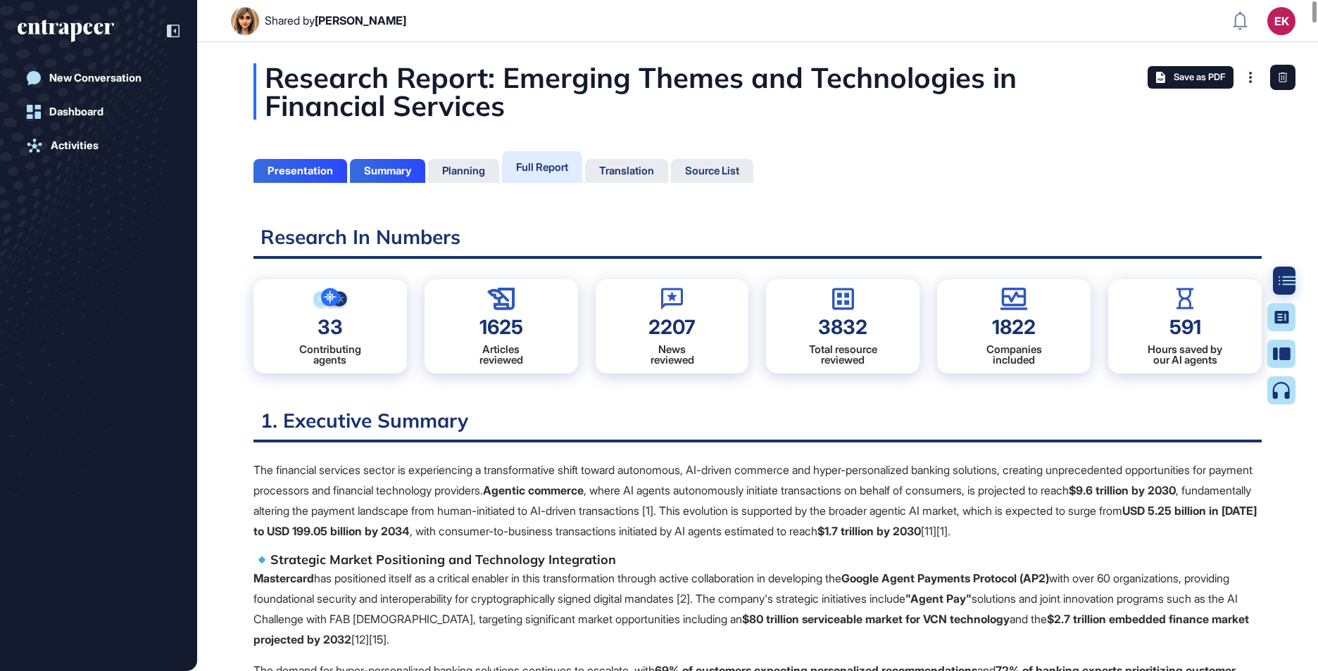
click at [1275, 276] on div at bounding box center [1287, 281] width 28 height 28
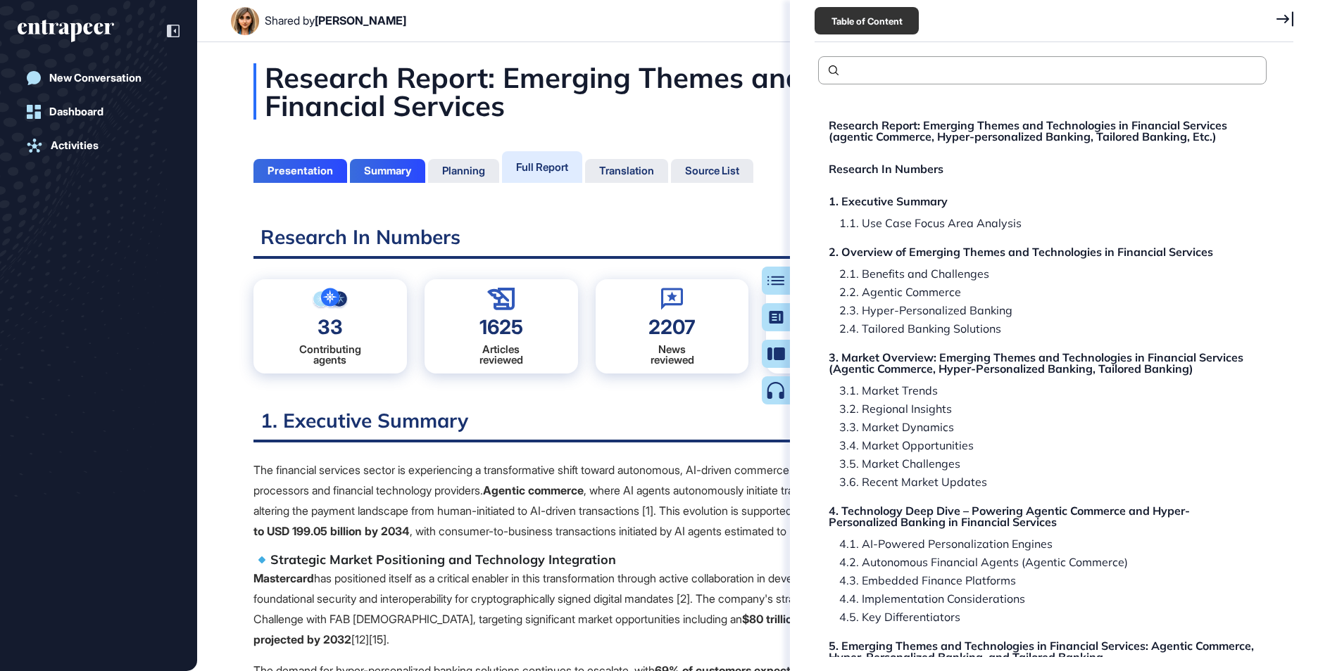
click at [696, 31] on header "Shared by Ezgi Demir EK Dashboard Profile My Content Request More Data" at bounding box center [659, 21] width 1318 height 42
click at [1283, 22] on icon at bounding box center [1284, 18] width 17 height 15
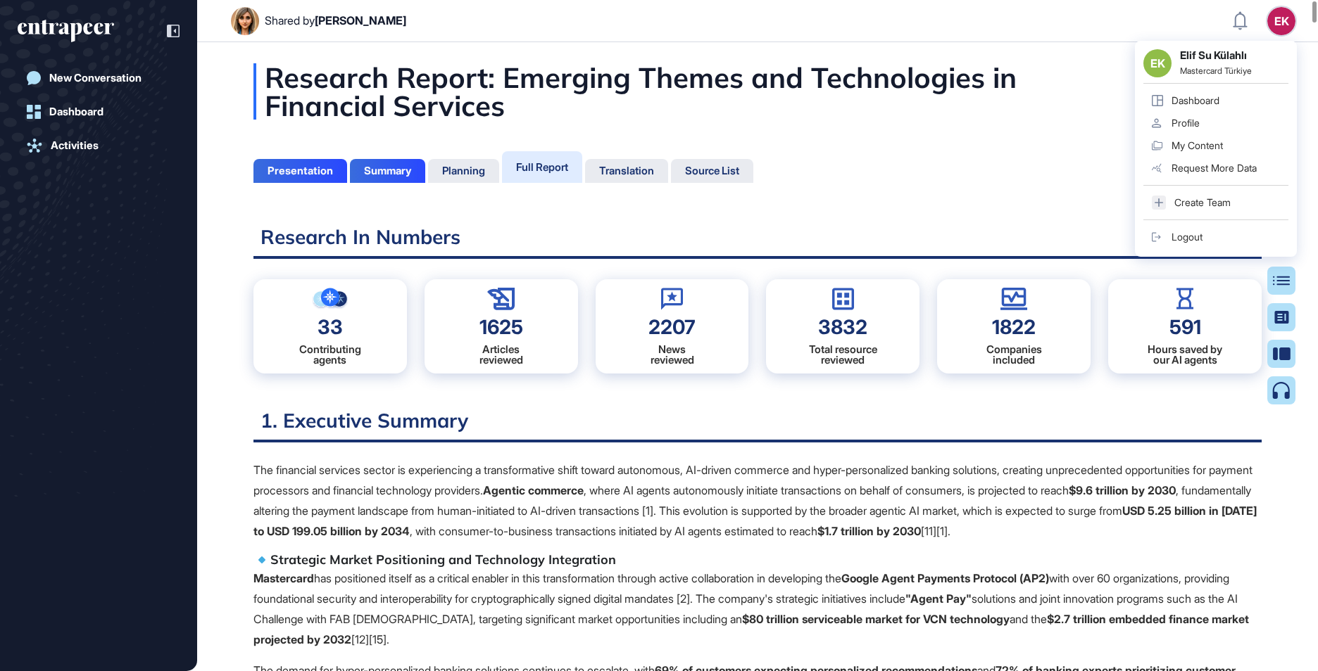
drag, startPoint x: 1072, startPoint y: 127, endPoint x: 1095, endPoint y: 115, distance: 25.2
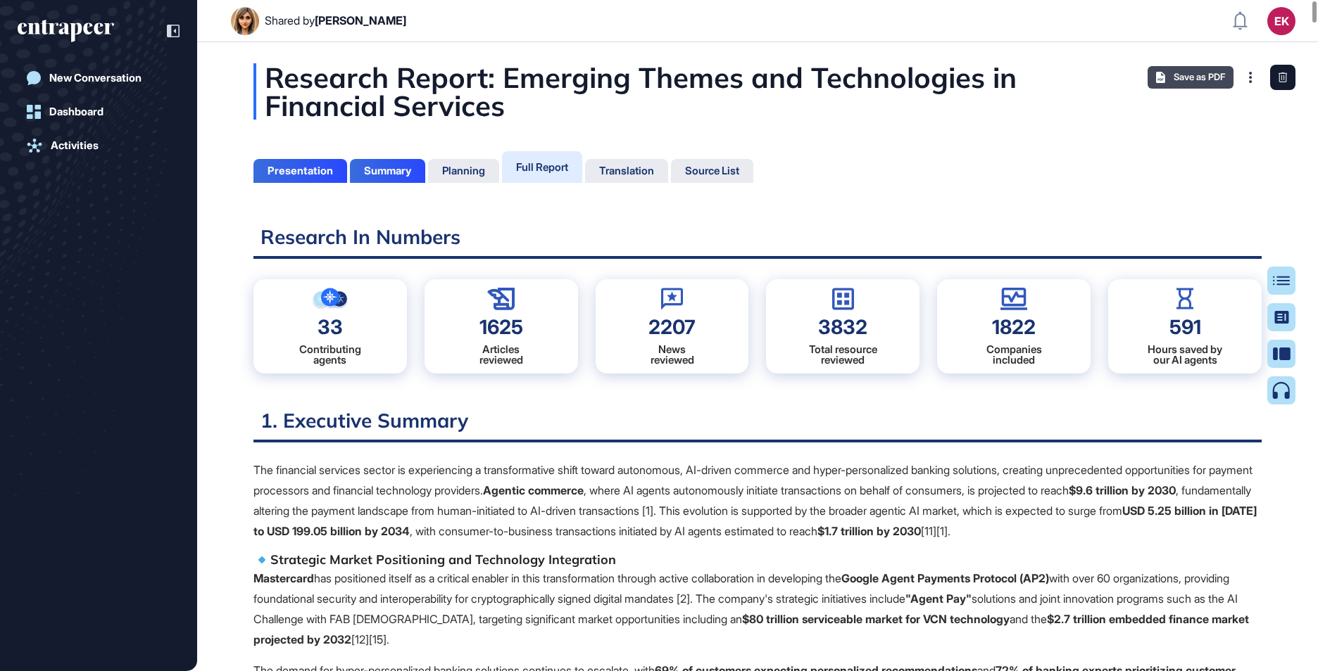
click at [1161, 71] on div "Save as PDF" at bounding box center [1190, 77] width 86 height 23
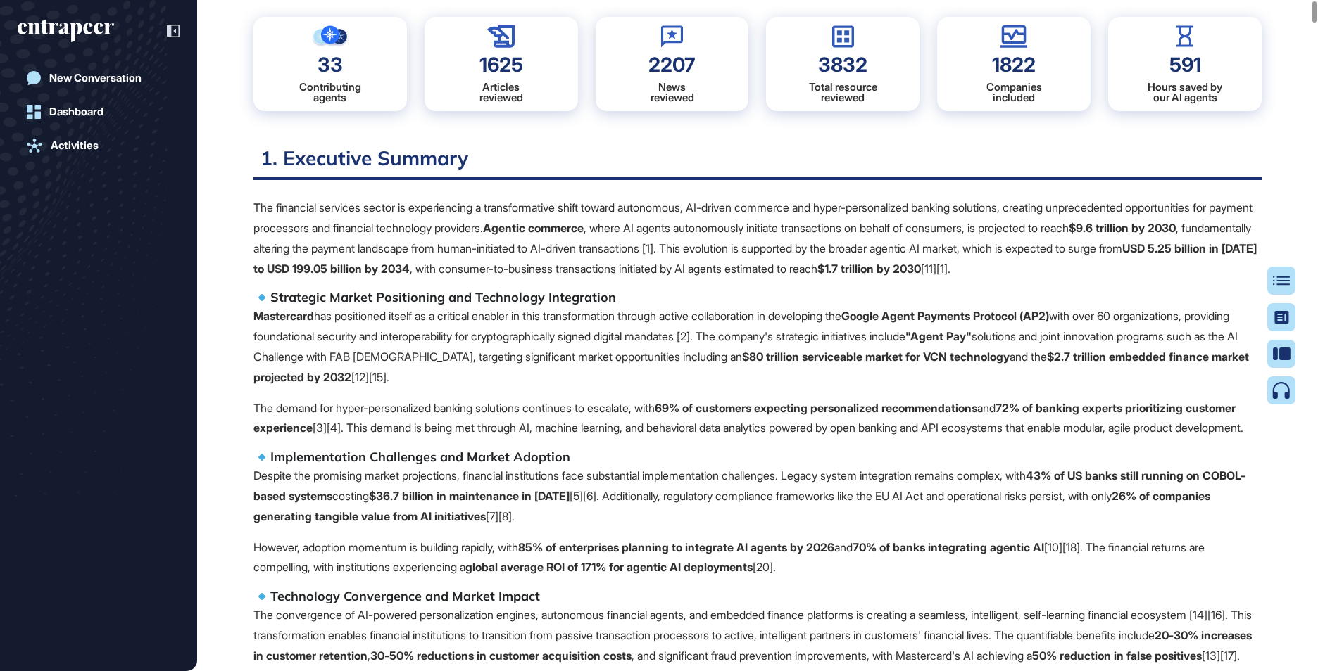
scroll to position [0, 0]
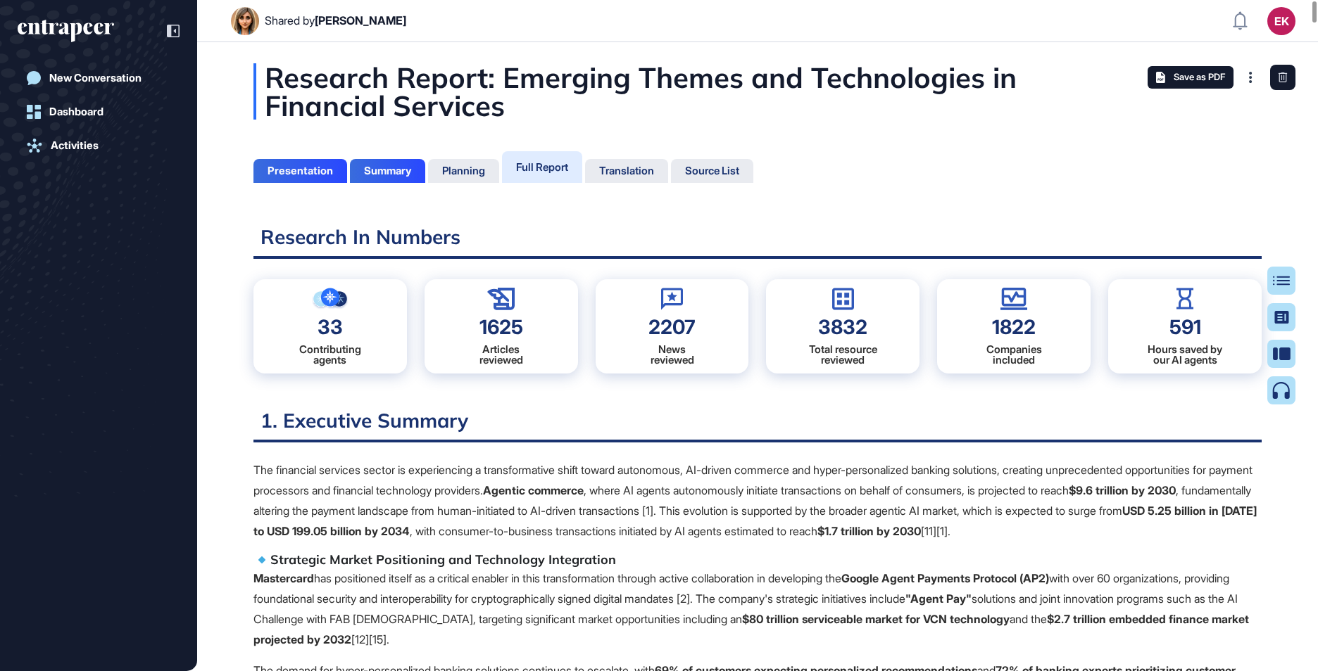
click at [527, 560] on h5 "Strategic Market Positioning and Technology Integration" at bounding box center [757, 560] width 1008 height 17
click at [1219, 77] on span "Save as PDF" at bounding box center [1198, 77] width 51 height 11
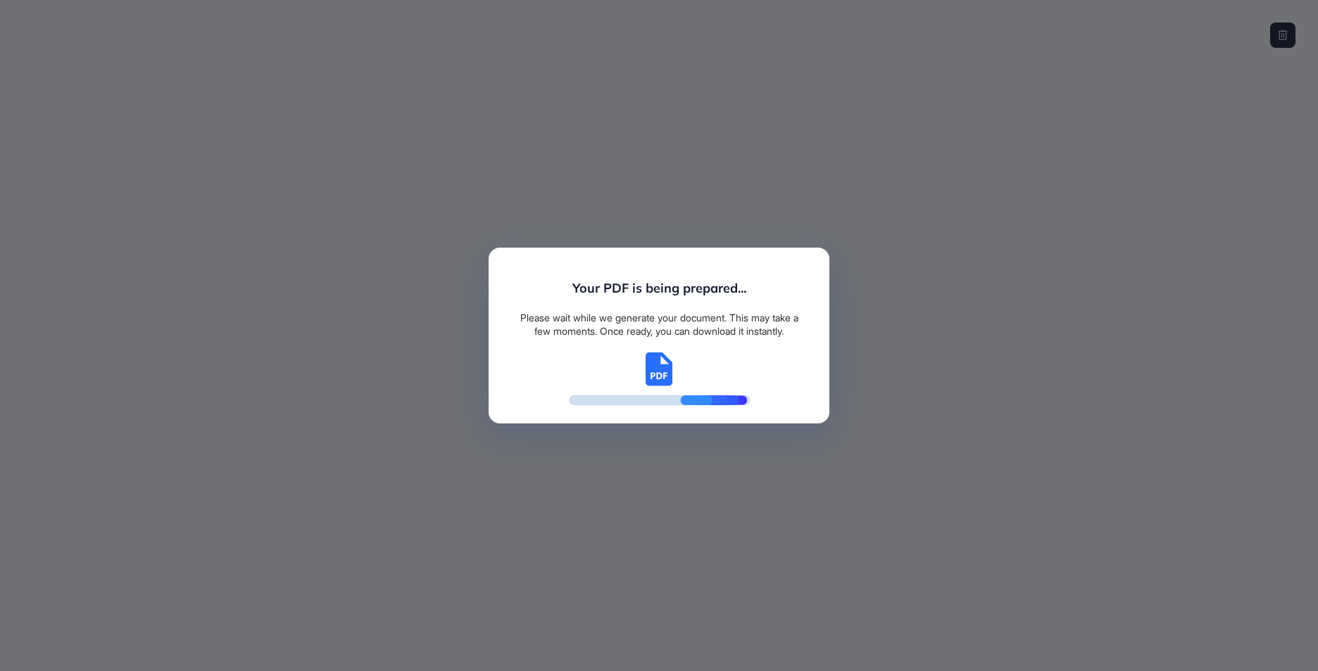
scroll to position [601, 4]
